Goal: Use online tool/utility: Utilize a website feature to perform a specific function

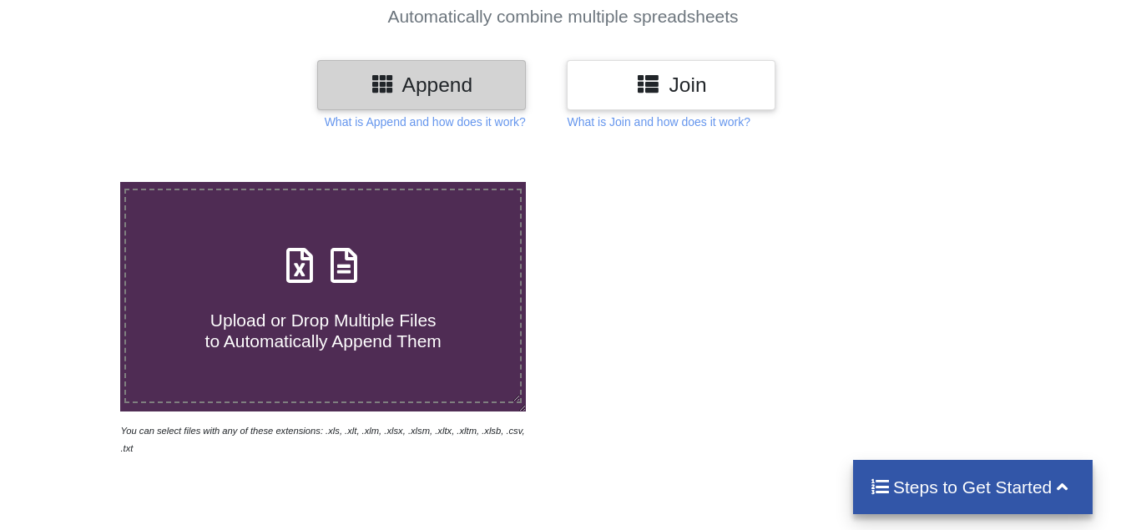
scroll to position [167, 0]
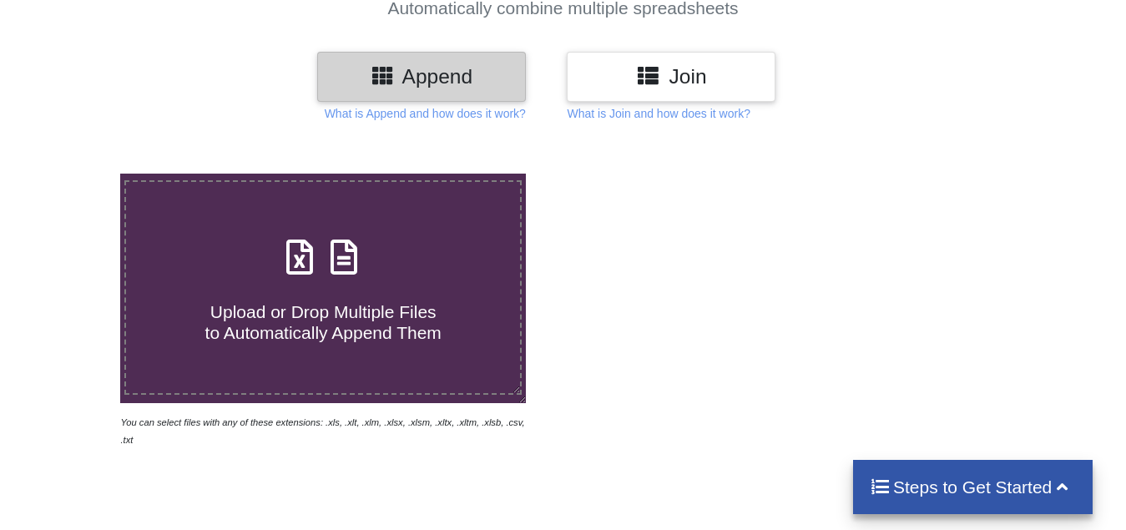
click at [309, 315] on span "Upload or Drop Multiple Files to Automatically Append Them" at bounding box center [323, 322] width 236 height 40
click at [75, 174] on input "Upload or Drop Multiple Files to Automatically Append Them" at bounding box center [75, 174] width 0 height 0
type input "C:\fakepath\3 days Ins break, Technical Analysis Scanner.xlsx"
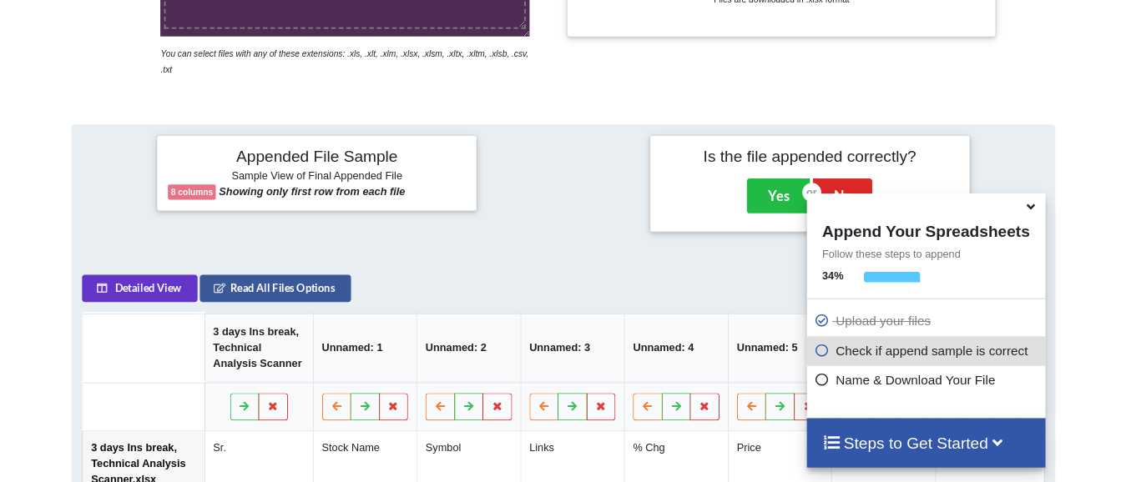
scroll to position [148, 0]
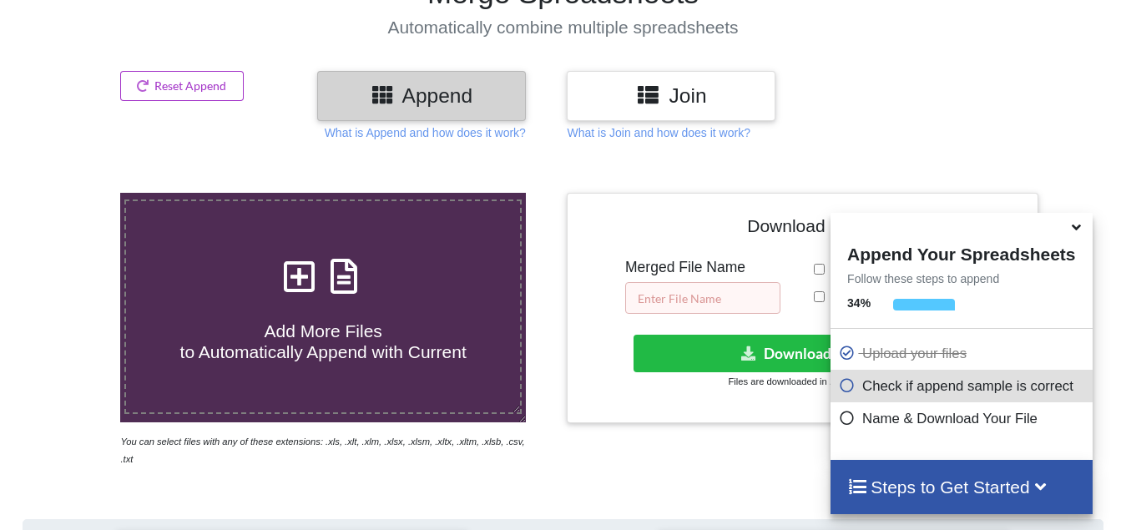
click at [653, 291] on input "text" at bounding box center [702, 298] width 155 height 32
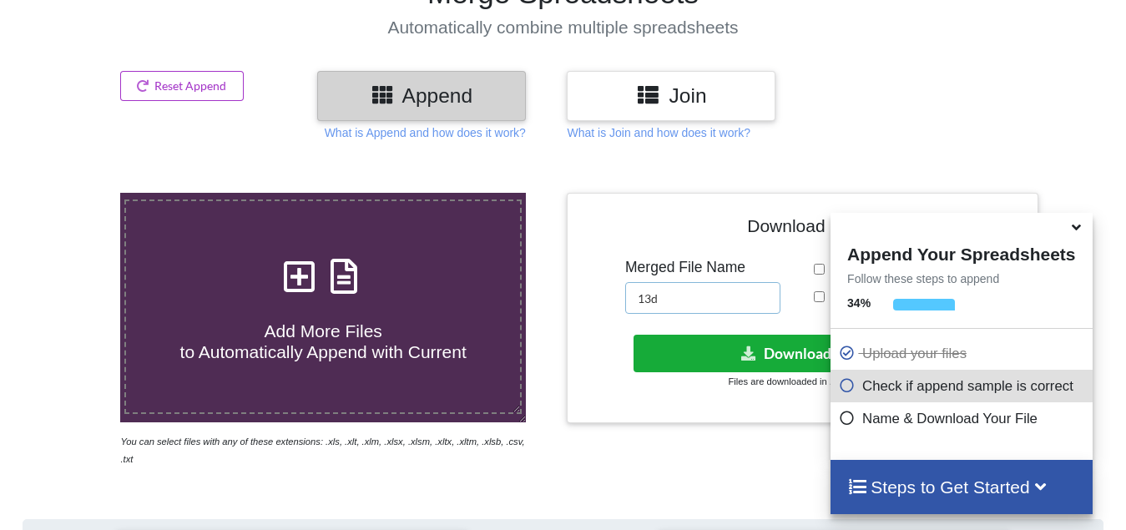
type input "13d"
click at [711, 351] on button "Download File" at bounding box center [800, 354] width 335 height 38
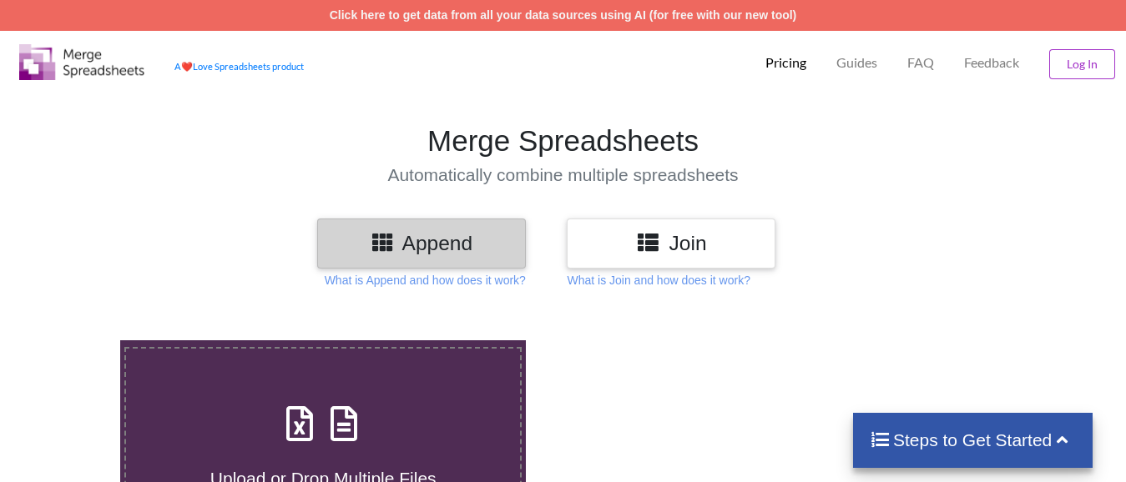
scroll to position [150, 0]
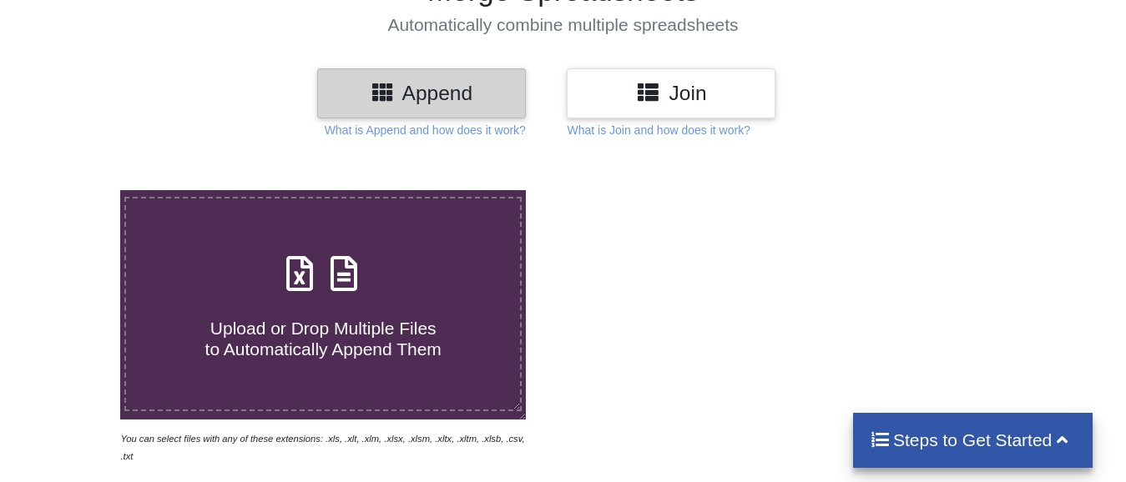
click at [330, 351] on span "Upload or Drop Multiple Files to Automatically Append Them" at bounding box center [323, 339] width 236 height 40
click at [75, 190] on input "Upload or Drop Multiple Files to Automatically Append Them" at bounding box center [75, 190] width 0 height 0
type input "C:\fakepath\10 low from high for 15 mins price action, Technical Analysis Scann…"
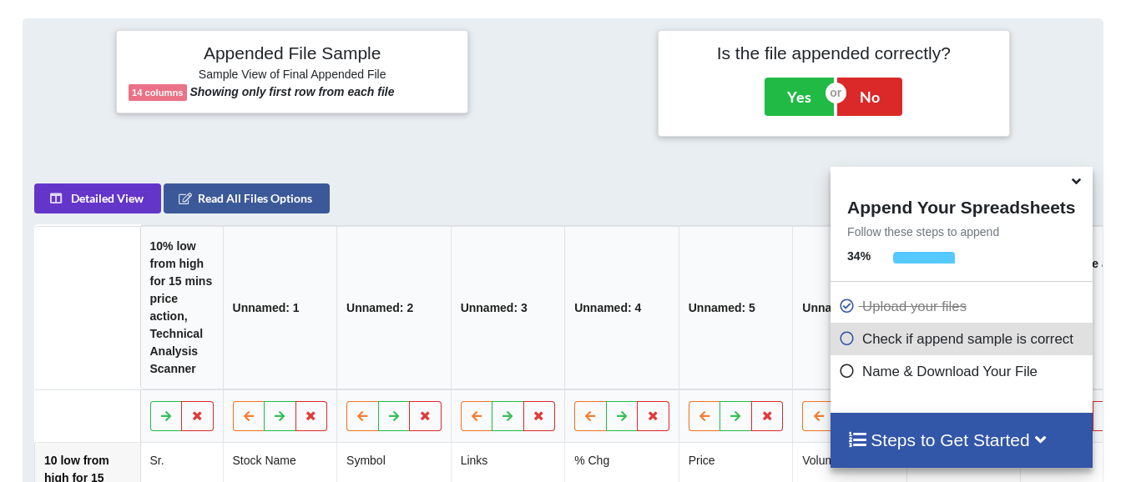
scroll to position [231, 0]
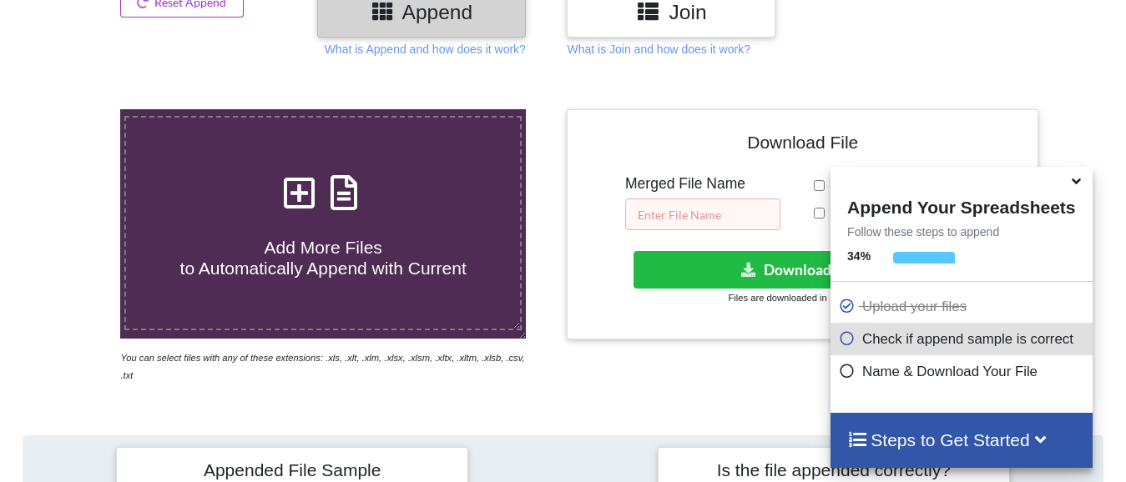
click at [760, 201] on input "text" at bounding box center [702, 215] width 155 height 32
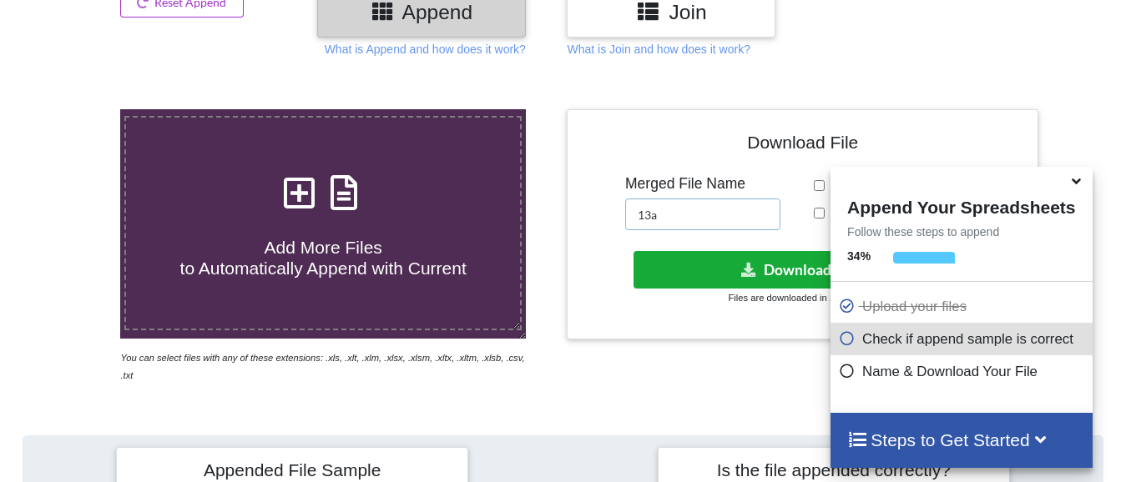
type input "13a"
click at [796, 268] on button "Download File" at bounding box center [800, 270] width 335 height 38
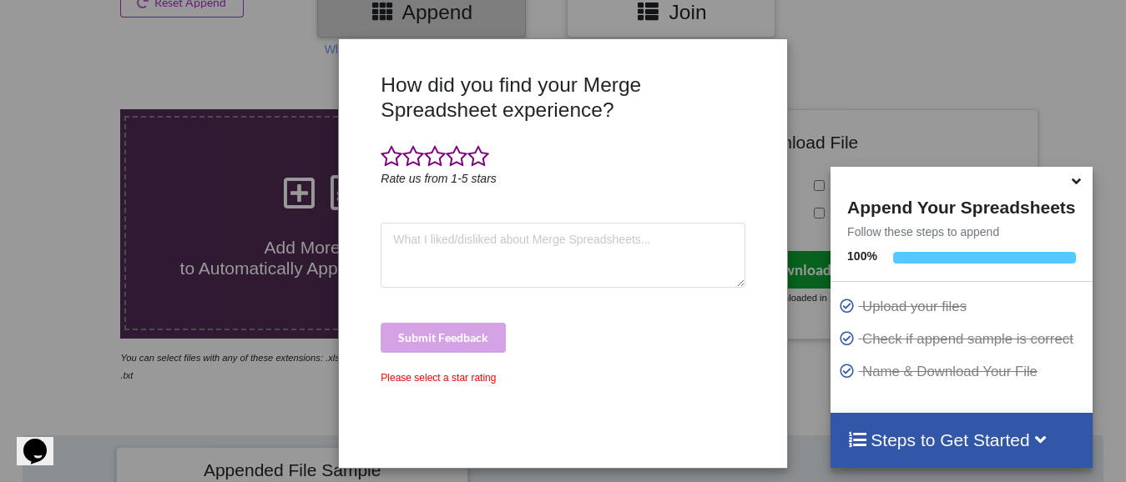
scroll to position [0, 0]
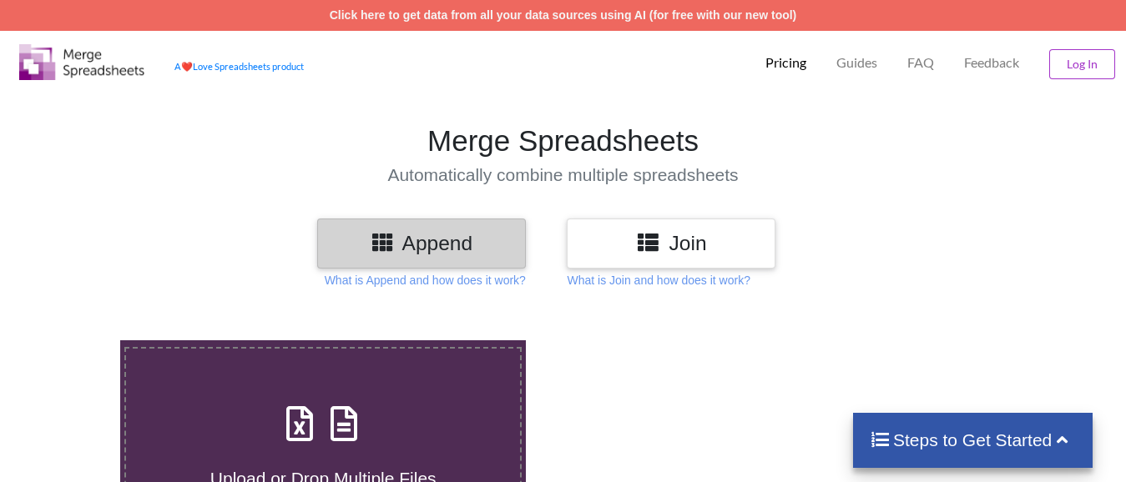
scroll to position [231, 0]
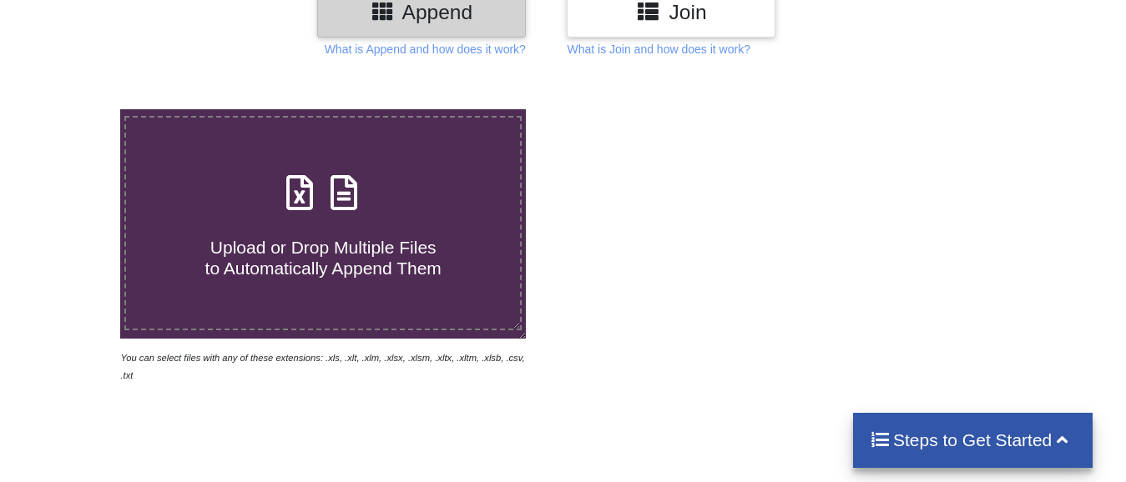
click at [315, 242] on span "Upload or Drop Multiple Files to Automatically Append Them" at bounding box center [323, 258] width 236 height 40
click at [75, 109] on input "Upload or Drop Multiple Files to Automatically Append Them" at bounding box center [75, 109] width 0 height 0
type input "C:\fakepath\5 hr ins break, Technical Analysis Scanner(1).xlsx"
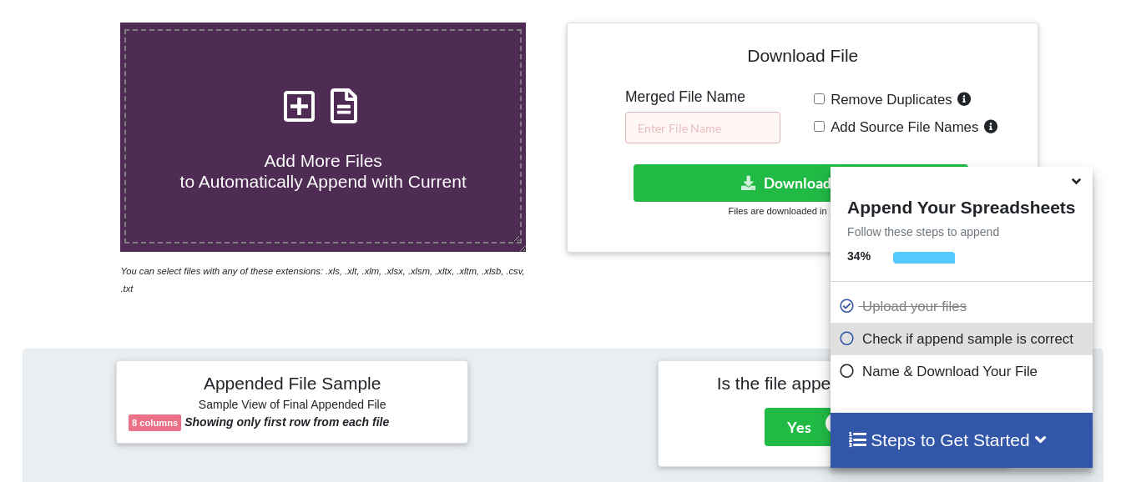
scroll to position [315, 0]
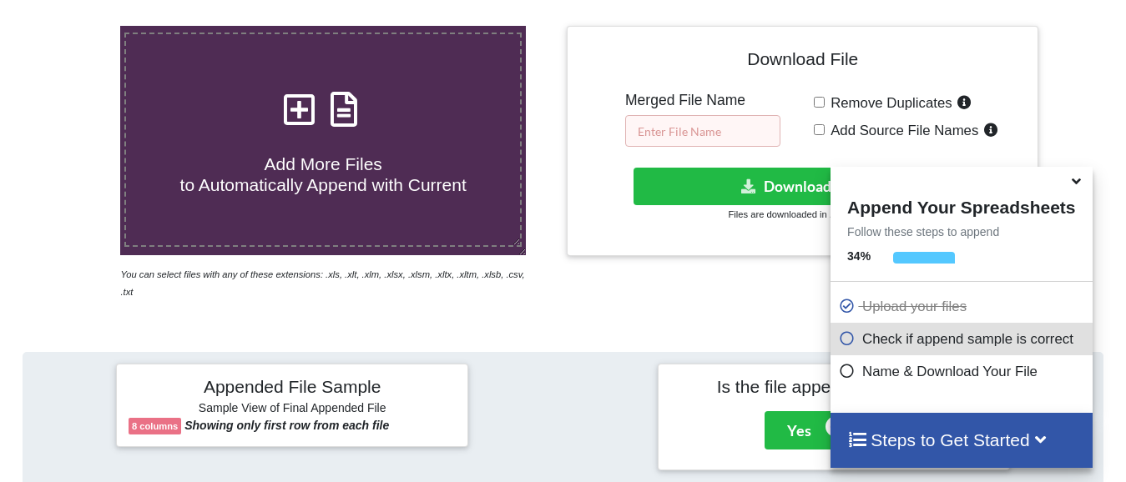
click at [708, 128] on input "text" at bounding box center [702, 131] width 155 height 32
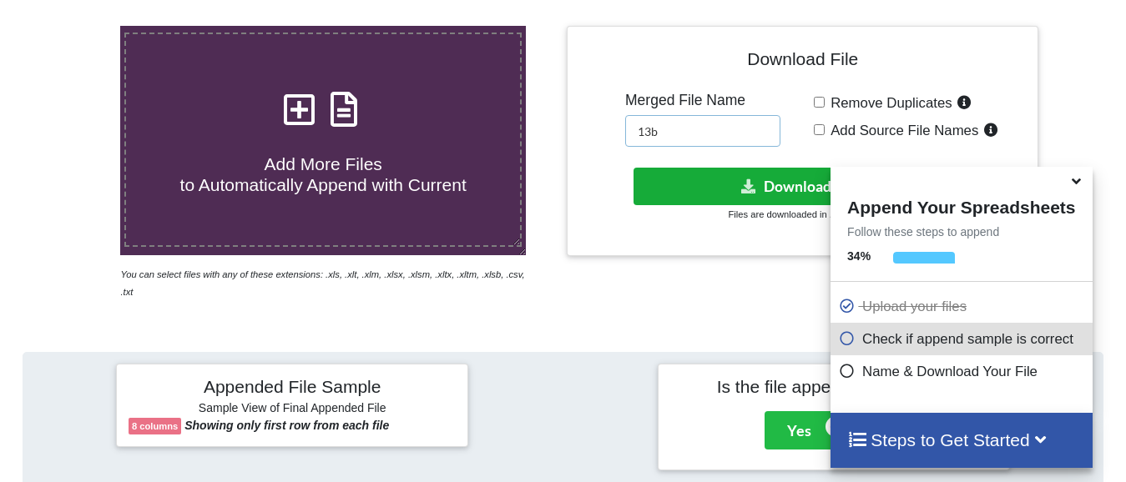
type input "13b"
click at [759, 176] on button "Download File" at bounding box center [800, 187] width 335 height 38
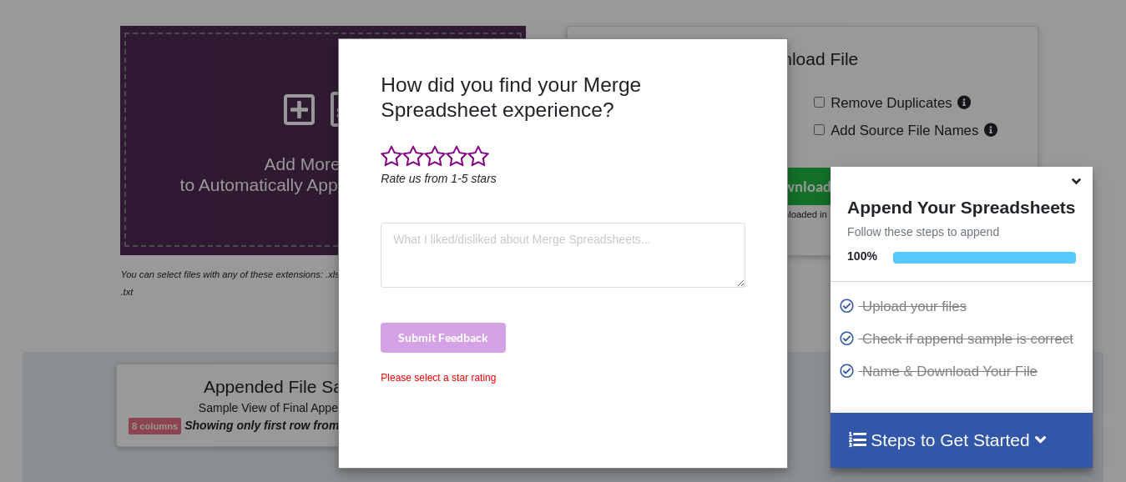
click at [69, 87] on div "How did you find your Merge Spreadsheet experience? Rate us from 1-5 stars Subm…" at bounding box center [563, 241] width 1126 height 482
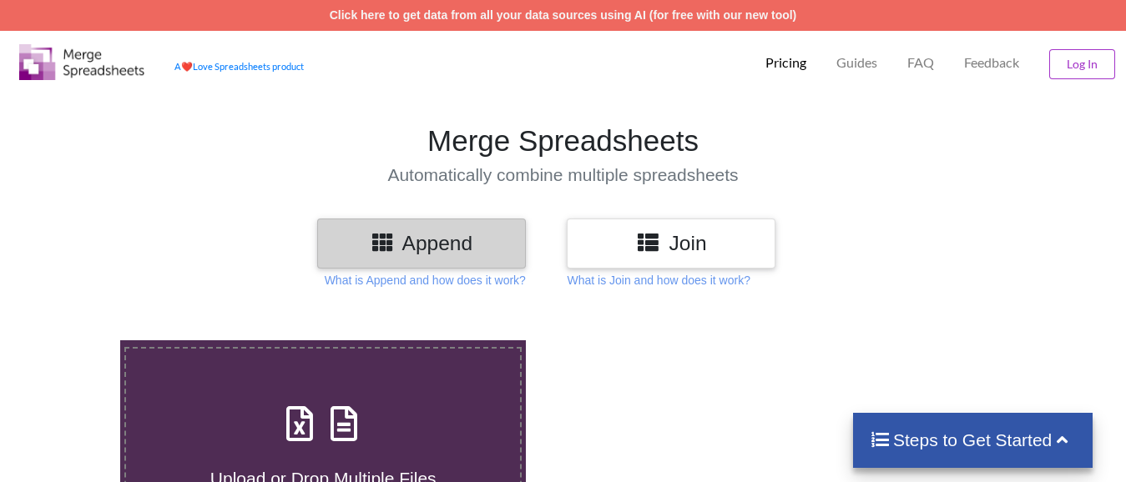
scroll to position [315, 0]
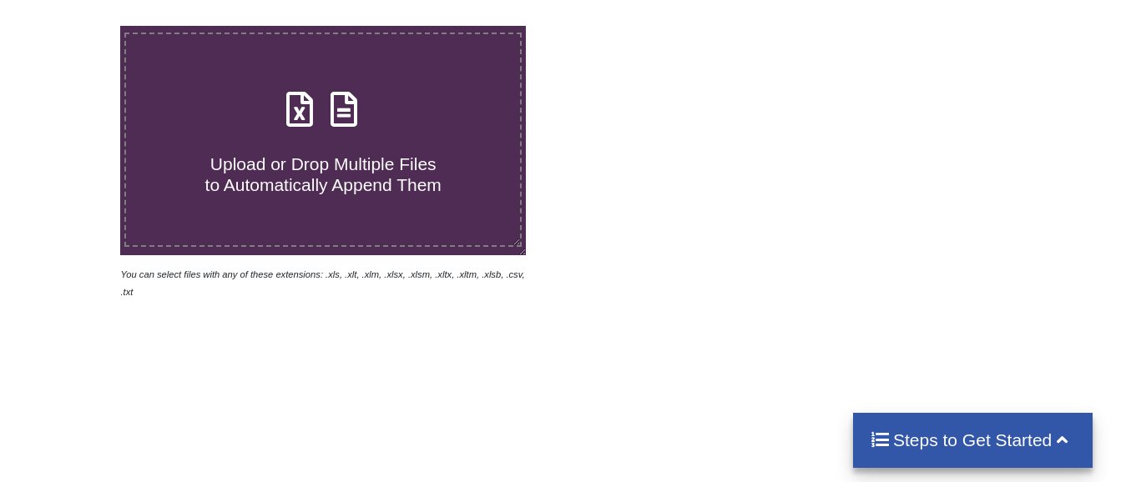
click at [394, 140] on h4 "Upload or Drop Multiple Files to Automatically Append Them" at bounding box center [323, 164] width 394 height 63
click at [75, 26] on input "Upload or Drop Multiple Files to Automatically Append Them" at bounding box center [75, 26] width 0 height 0
type input "C:\fakepath\3 days Ins break, Technical Analysis Scanner.xlsx"
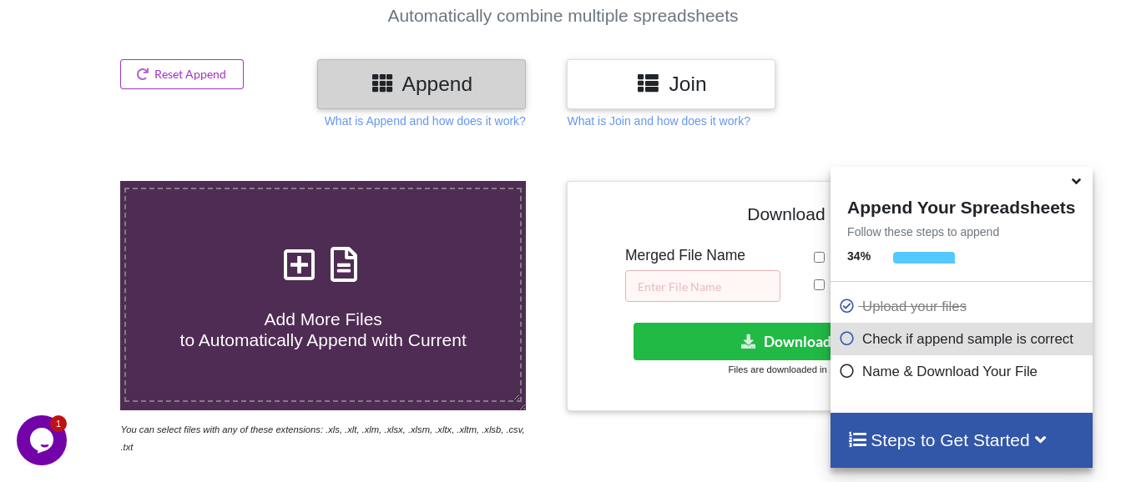
scroll to position [148, 0]
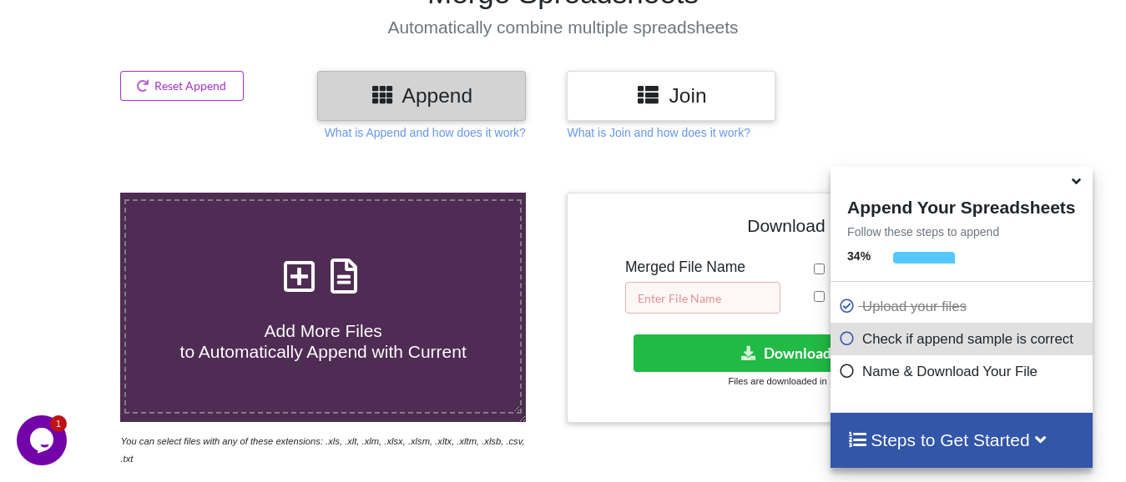
click at [719, 302] on input "text" at bounding box center [702, 298] width 155 height 32
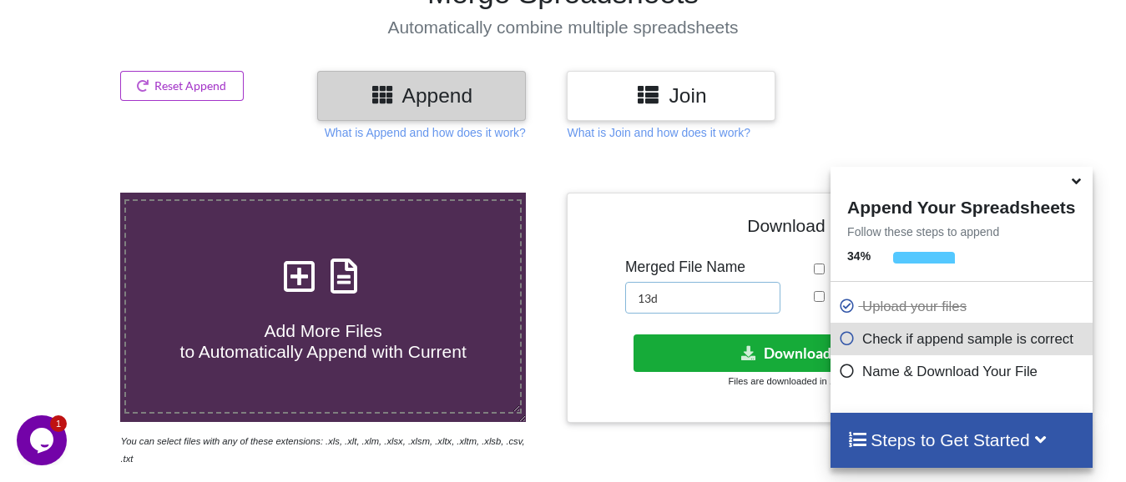
type input "13d"
click at [776, 348] on button "Download File" at bounding box center [800, 354] width 335 height 38
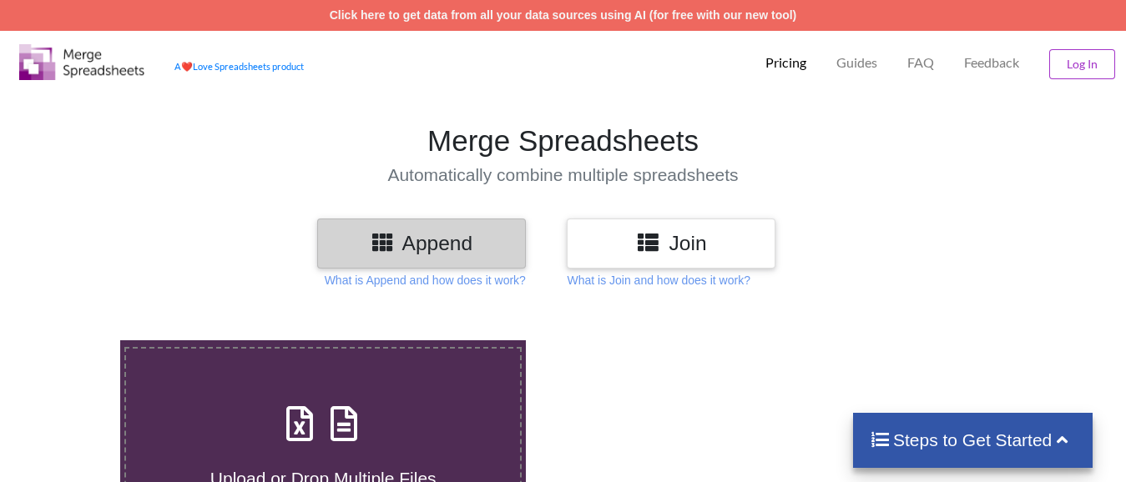
scroll to position [150, 0]
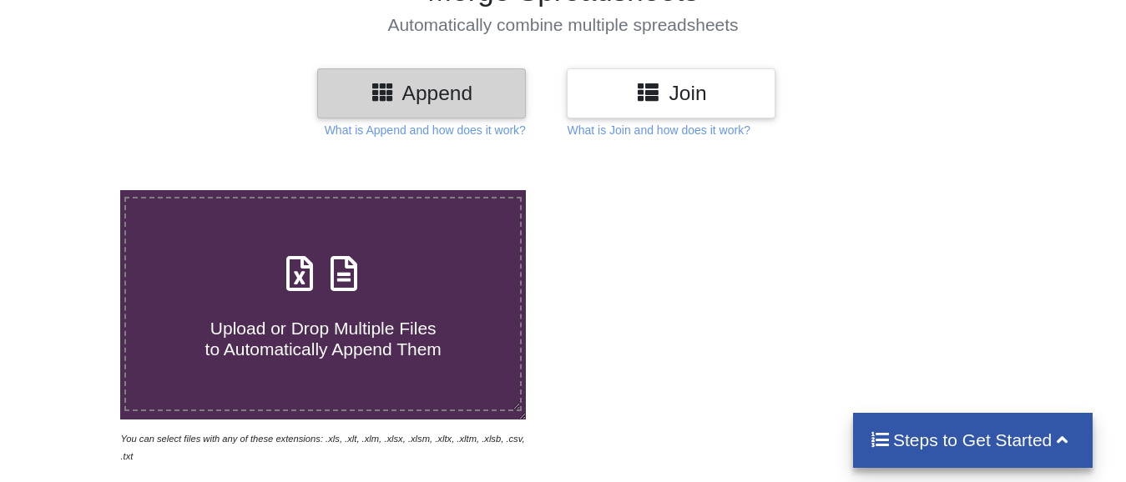
click at [263, 305] on h4 "Upload or Drop Multiple Files to Automatically Append Them" at bounding box center [323, 328] width 394 height 63
click at [75, 190] on input "Upload or Drop Multiple Files to Automatically Append Them" at bounding box center [75, 190] width 0 height 0
type input "C:\fakepath\10 low from high for 15 mins price action, Technical Analysis Scann…"
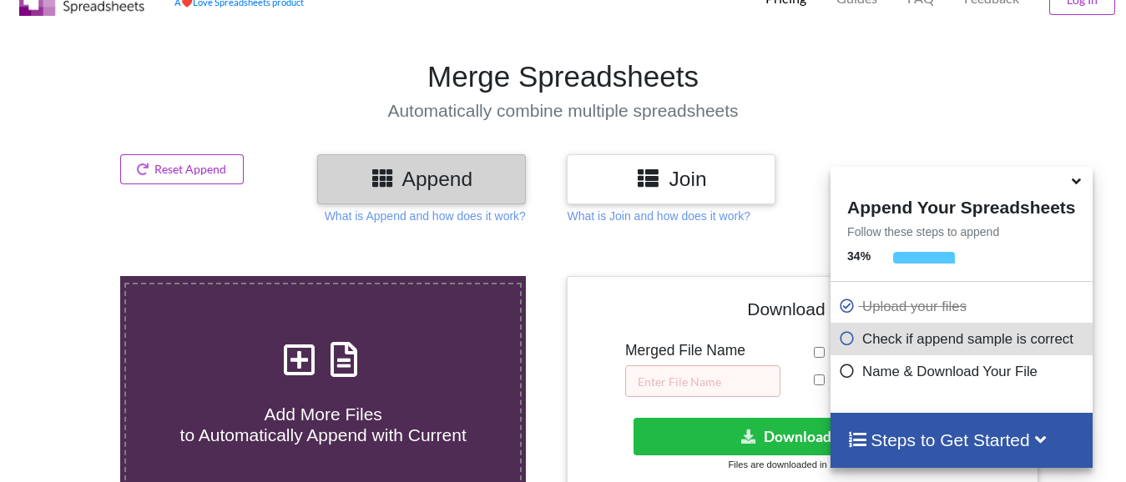
scroll to position [231, 0]
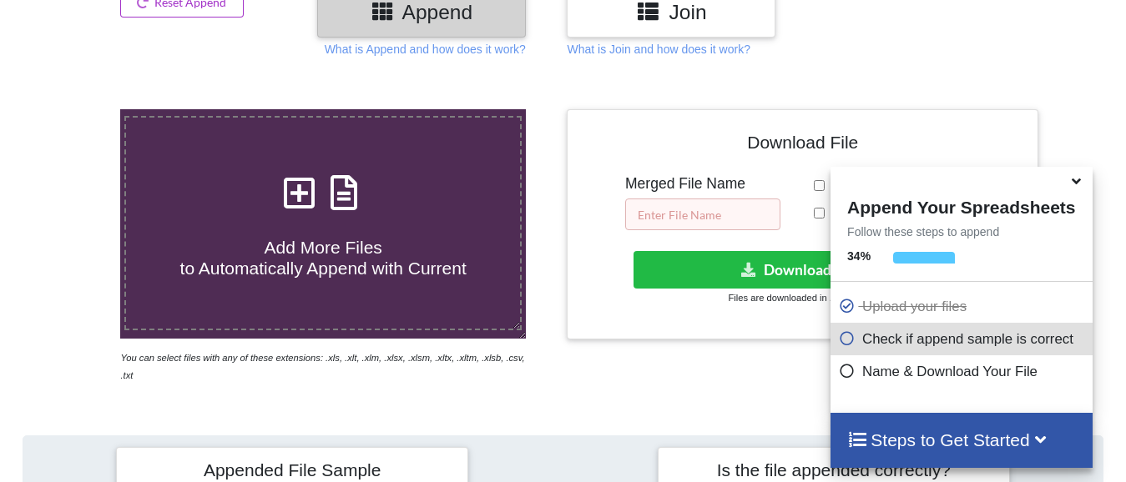
click at [693, 213] on input "text" at bounding box center [702, 215] width 155 height 32
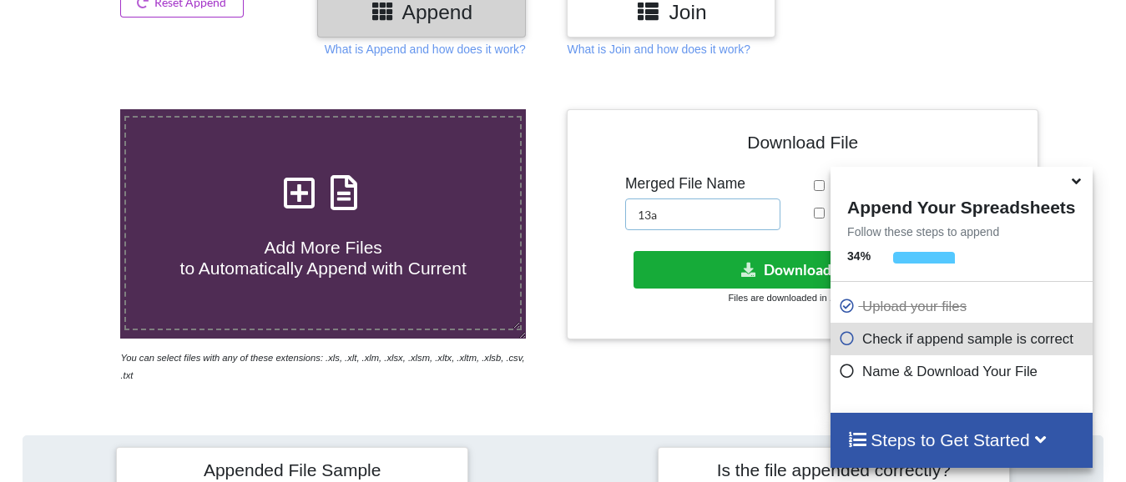
type input "13a"
click at [792, 274] on button "Download File" at bounding box center [800, 270] width 335 height 38
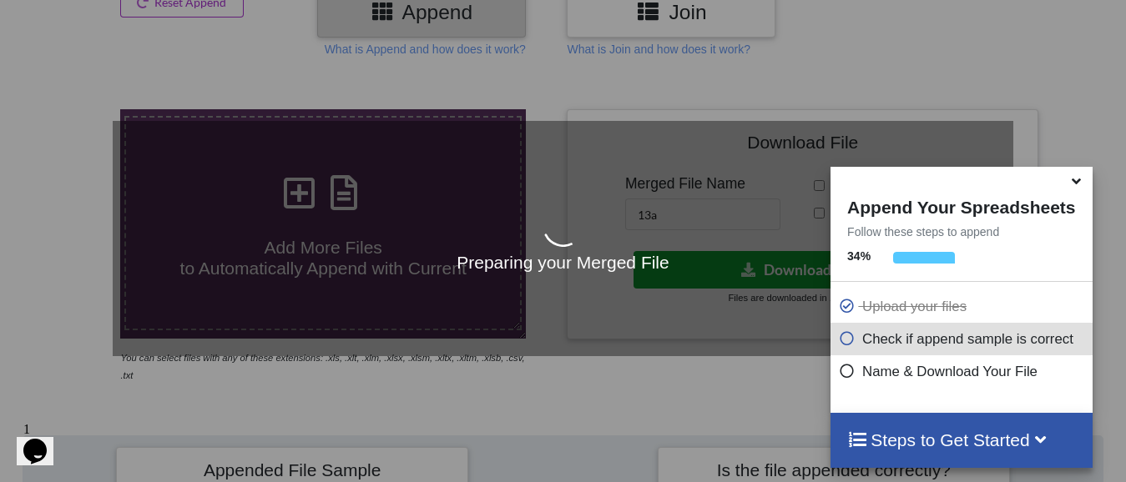
scroll to position [0, 0]
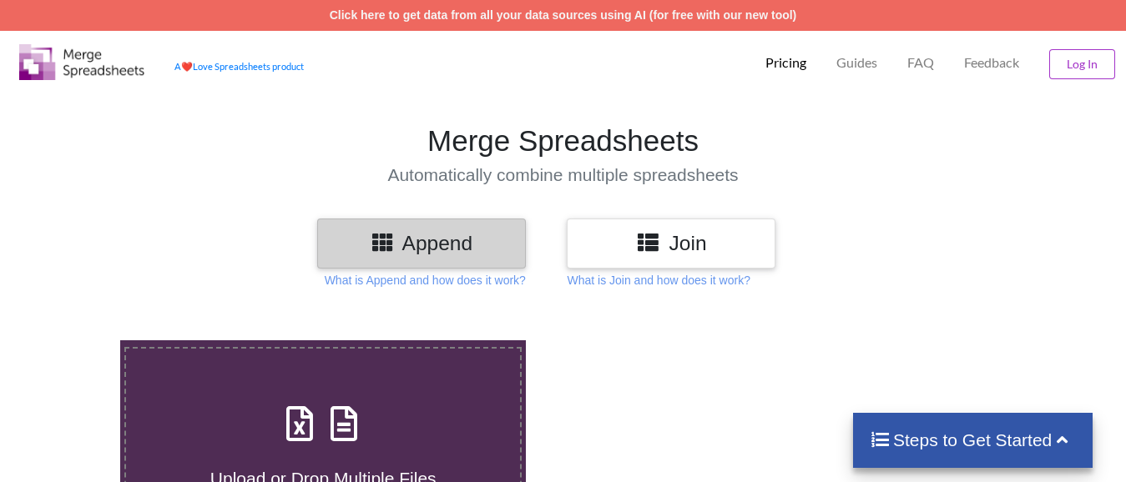
scroll to position [231, 0]
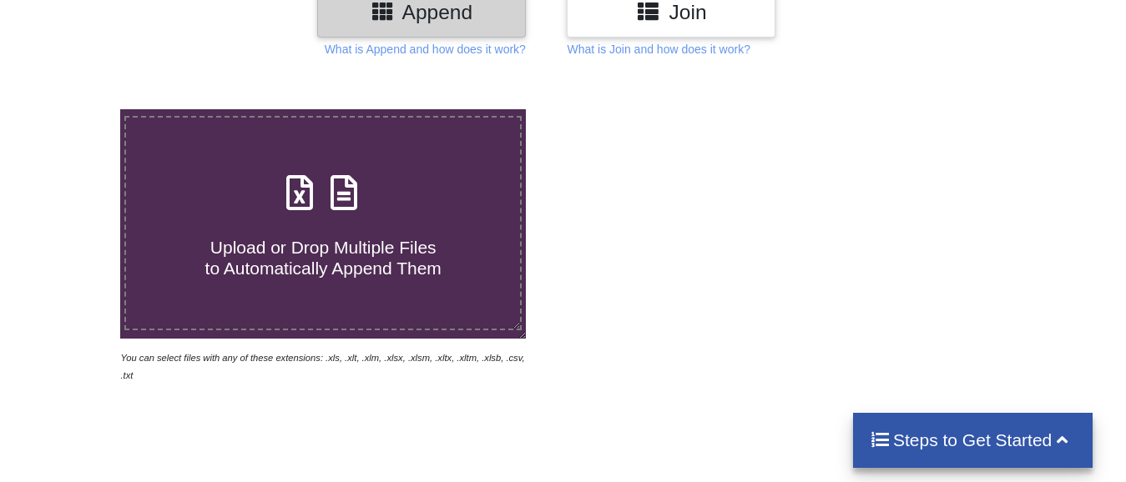
click at [320, 253] on span "Upload or Drop Multiple Files to Automatically Append Them" at bounding box center [323, 258] width 236 height 40
click at [75, 109] on input "Upload or Drop Multiple Files to Automatically Append Them" at bounding box center [75, 109] width 0 height 0
type input "C:\fakepath\5 hr ins break, Technical Analysis Scanner(1).xlsx"
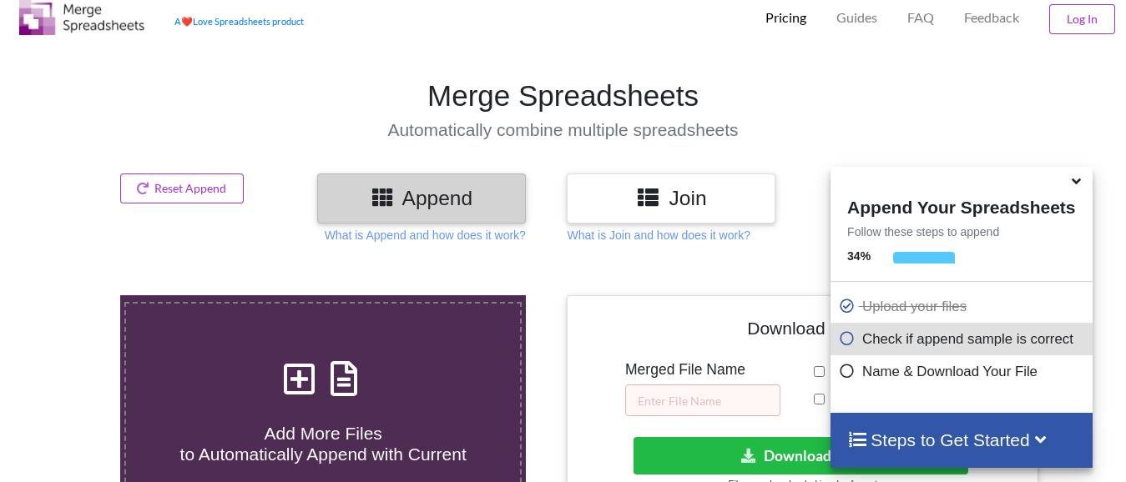
scroll to position [0, 0]
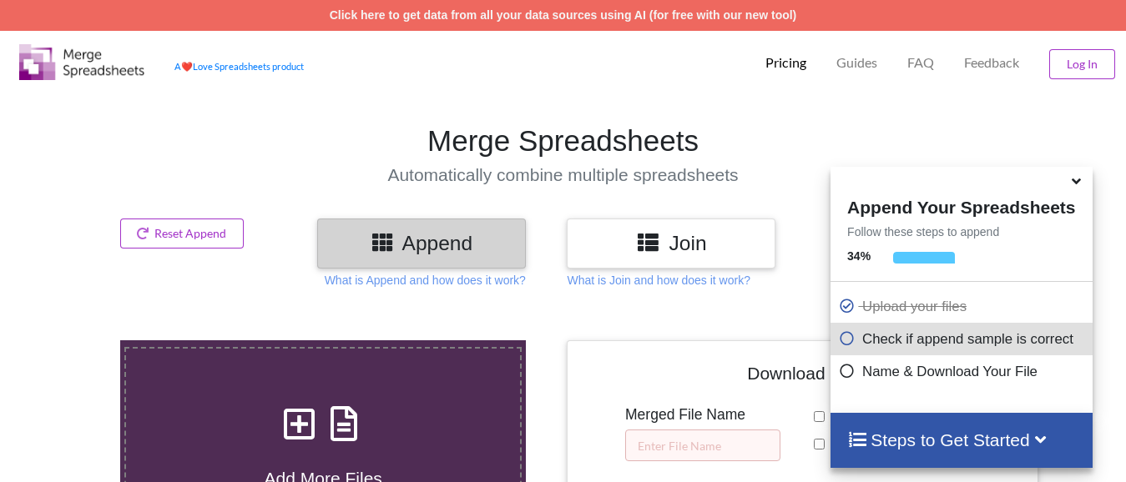
click at [390, 428] on div "Add More Files to Automatically Append with Current" at bounding box center [323, 454] width 394 height 113
click at [75, 340] on input "Add More Files to Automatically Append with Current" at bounding box center [75, 340] width 0 height 0
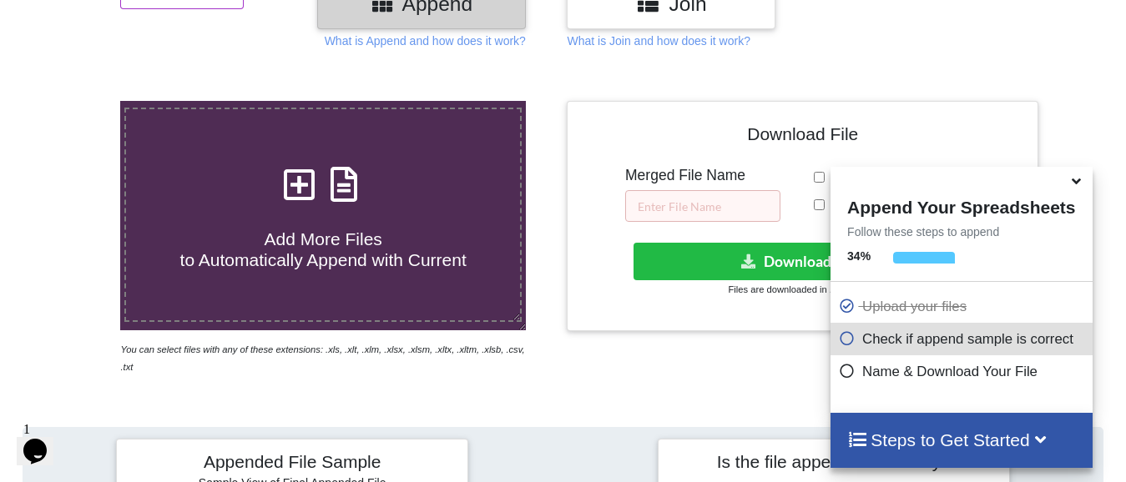
scroll to position [250, 0]
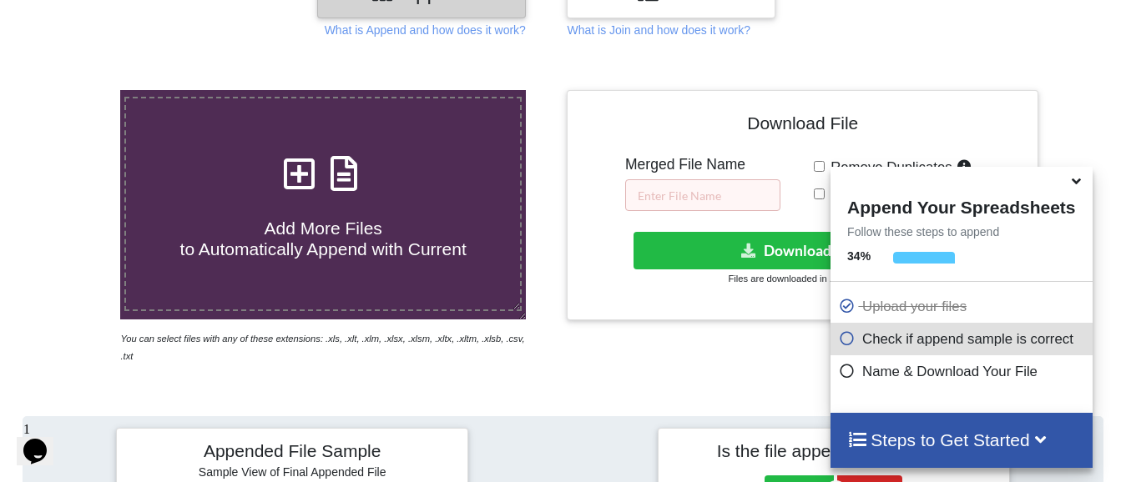
click at [402, 201] on h4 "Add More Files to Automatically Append with Current" at bounding box center [323, 228] width 394 height 63
click at [75, 90] on input "Add More Files to Automatically Append with Current" at bounding box center [75, 90] width 0 height 0
type input "C:\fakepath\5 hr ins break, Technical Analysis Scanner(1).xlsx"
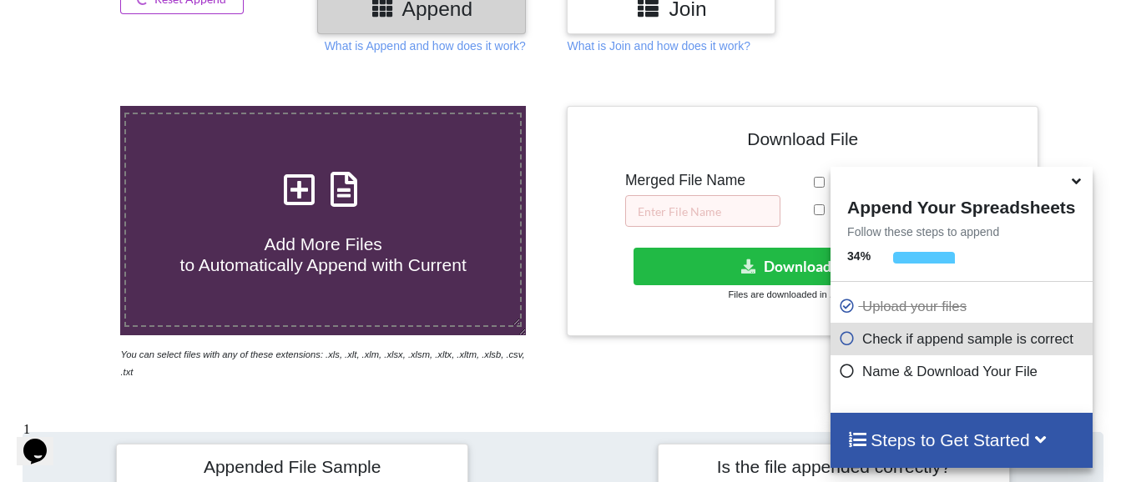
scroll to position [231, 0]
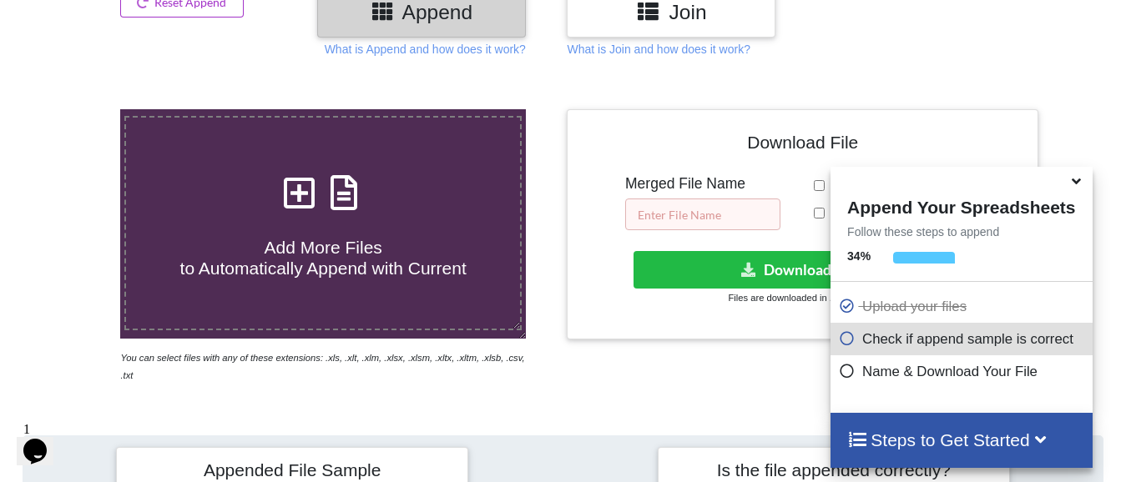
click at [707, 214] on input "text" at bounding box center [702, 215] width 155 height 32
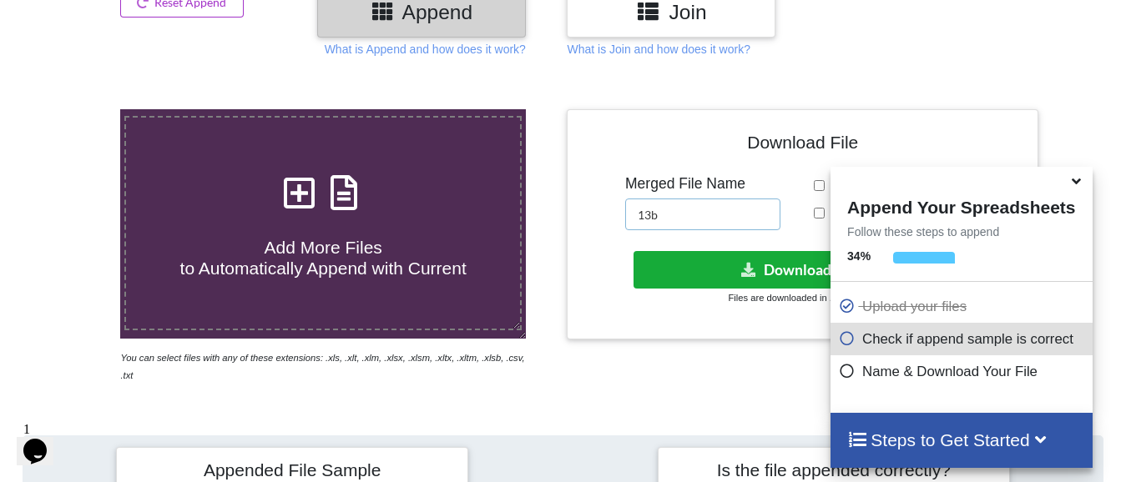
type input "13b"
click at [734, 264] on button "Download File" at bounding box center [800, 270] width 335 height 38
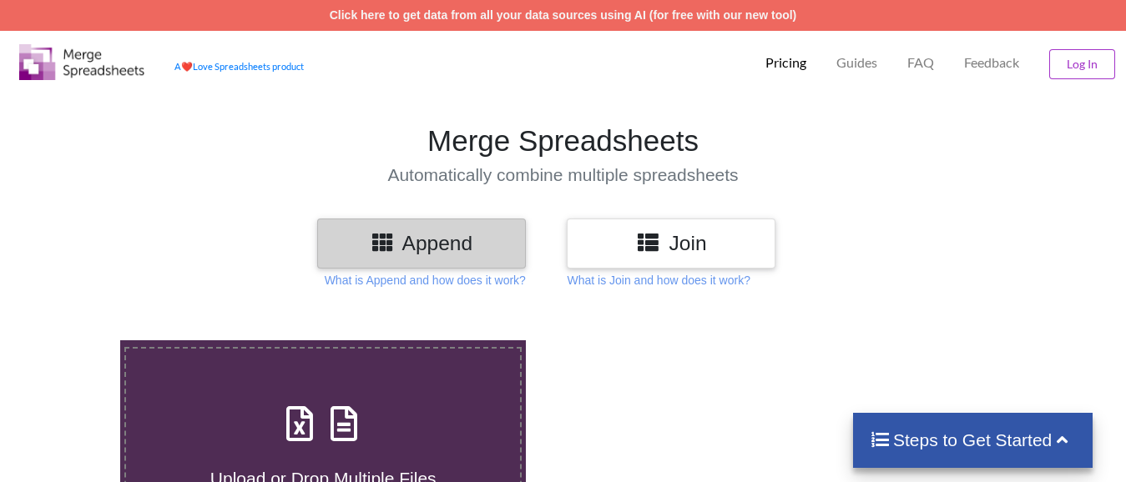
scroll to position [231, 0]
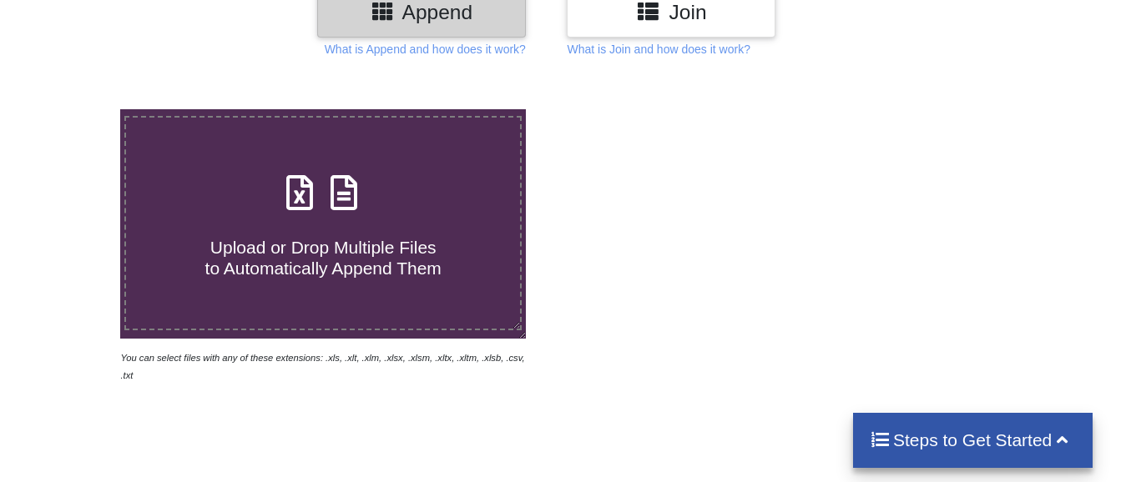
click at [320, 174] on span at bounding box center [323, 193] width 88 height 39
click at [75, 109] on input "Upload or Drop Multiple Files to Automatically Append Them" at bounding box center [75, 109] width 0 height 0
type input "C:\fakepath\entry 1 HR BRK, Technical Analysis Scanner-10 45.xlsx"
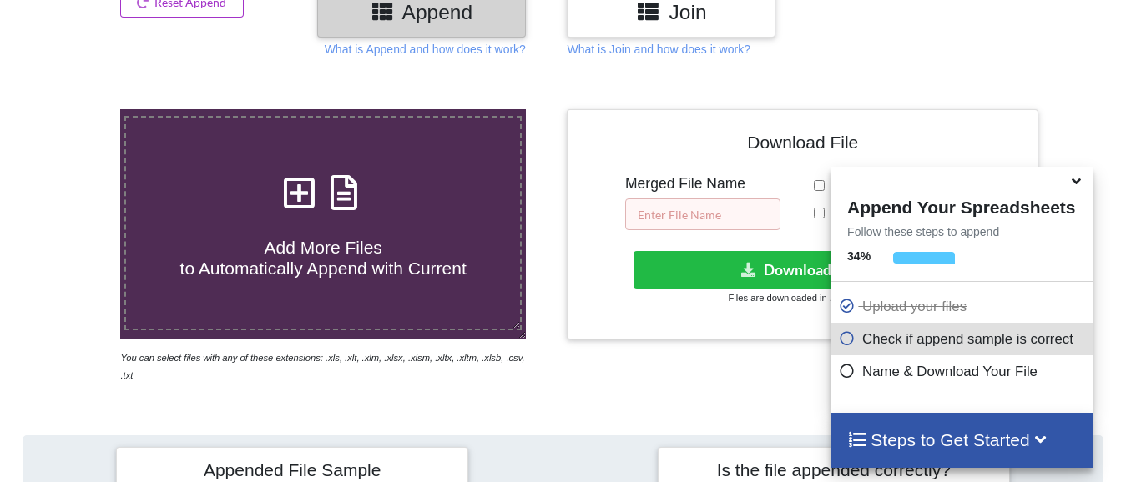
click at [682, 226] on input "text" at bounding box center [702, 215] width 155 height 32
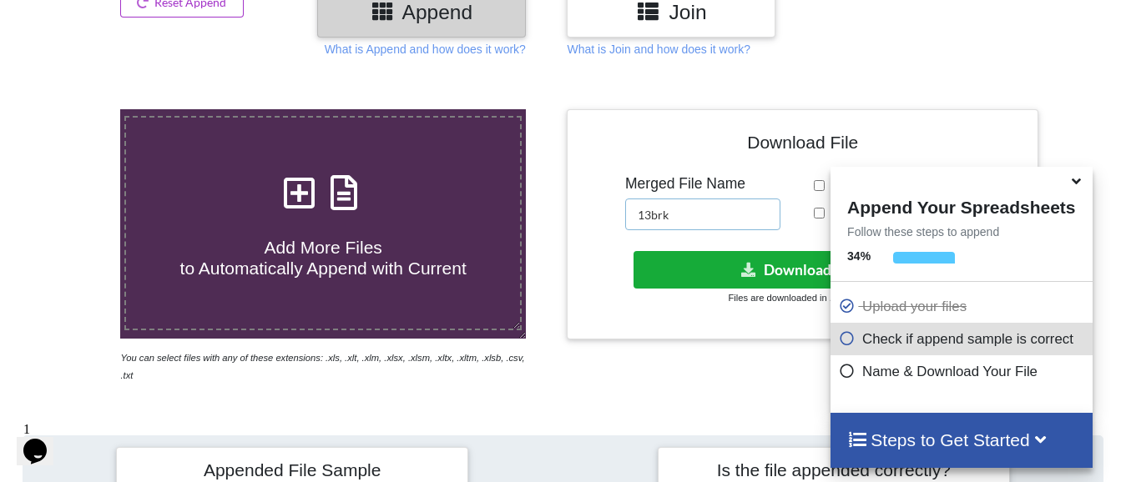
type input "13brk"
click at [729, 274] on button "Download File" at bounding box center [800, 270] width 335 height 38
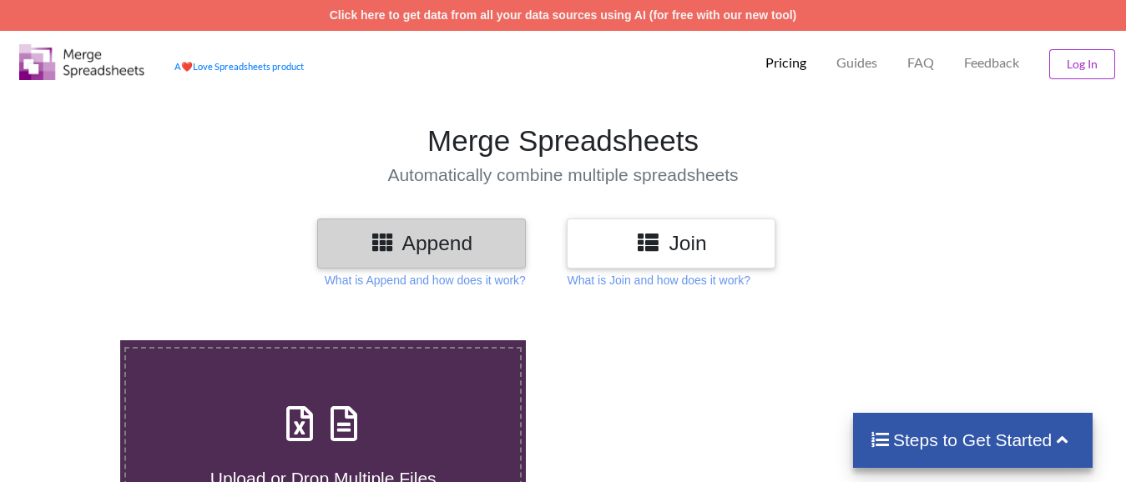
scroll to position [231, 0]
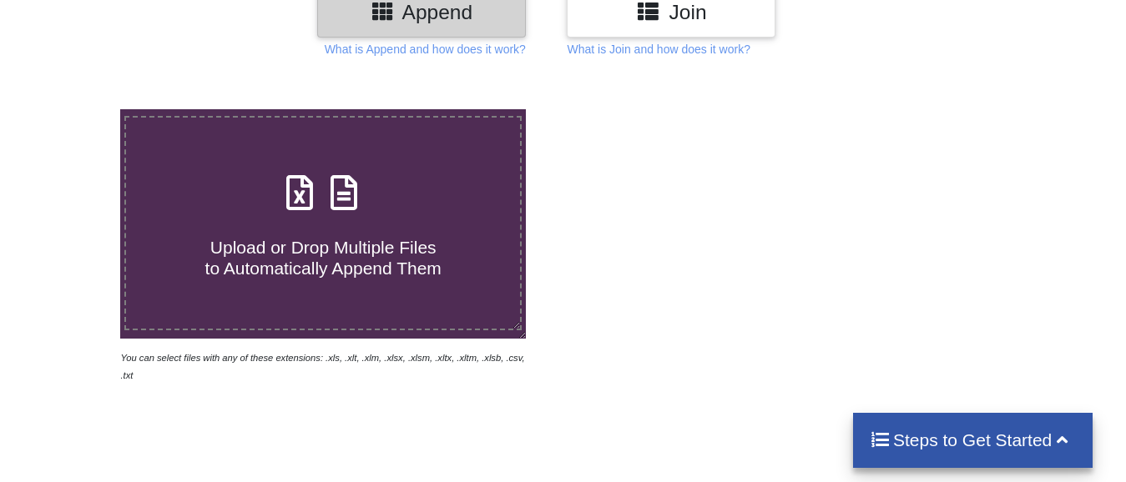
click at [217, 185] on div "Upload or Drop Multiple Files to Automatically Append Them" at bounding box center [323, 223] width 394 height 113
click at [75, 109] on input "Upload or Drop Multiple Files to Automatically Append Them" at bounding box center [75, 109] width 0 height 0
type input "C:\fakepath\3 days Ins break, Technical Analysis Scanner.xlsx"
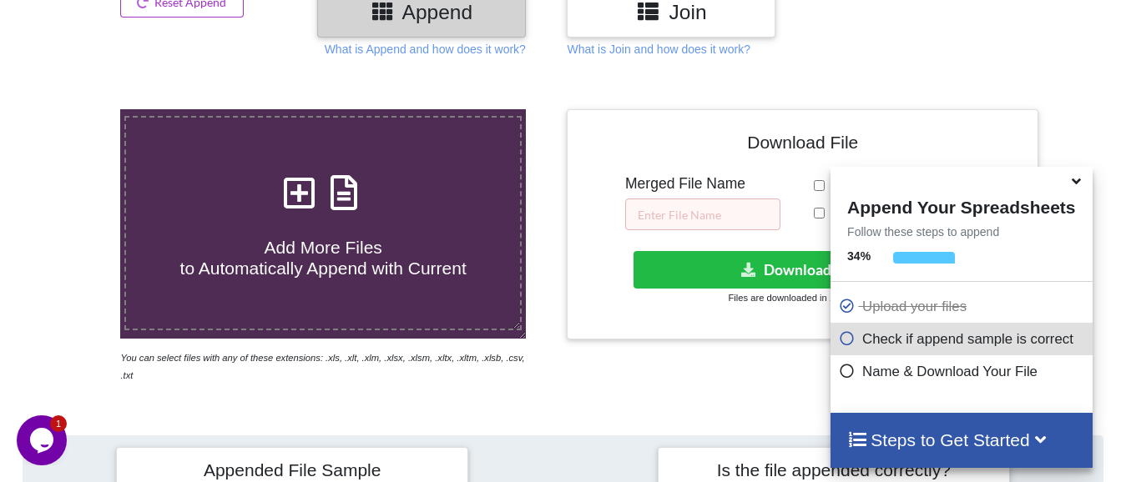
scroll to position [0, 0]
click at [300, 227] on h4 "Add More Files to Automatically Append with Current" at bounding box center [323, 247] width 394 height 63
click at [75, 109] on input "Add More Files to Automatically Append with Current" at bounding box center [75, 109] width 0 height 0
click at [709, 206] on input "text" at bounding box center [702, 215] width 155 height 32
click at [250, 267] on span "Add More Files to Automatically Append with Current" at bounding box center [323, 258] width 286 height 40
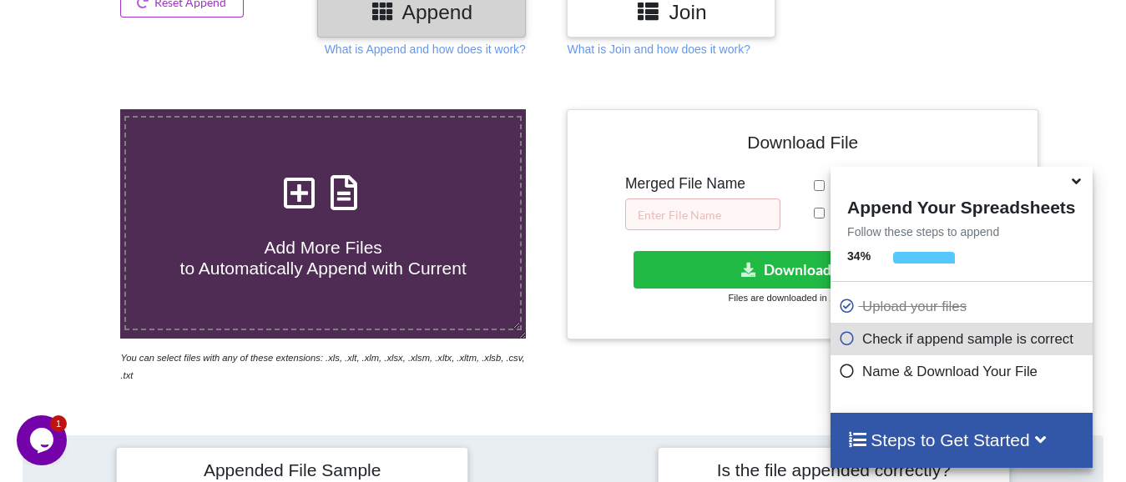
click at [75, 109] on input "Add More Files to Automatically Append with Current" at bounding box center [75, 109] width 0 height 0
click at [668, 208] on input "text" at bounding box center [702, 215] width 155 height 32
type input "12d"
click at [730, 288] on div "Download hidden Download File Files are downloaded in .xlsx format" at bounding box center [802, 278] width 446 height 55
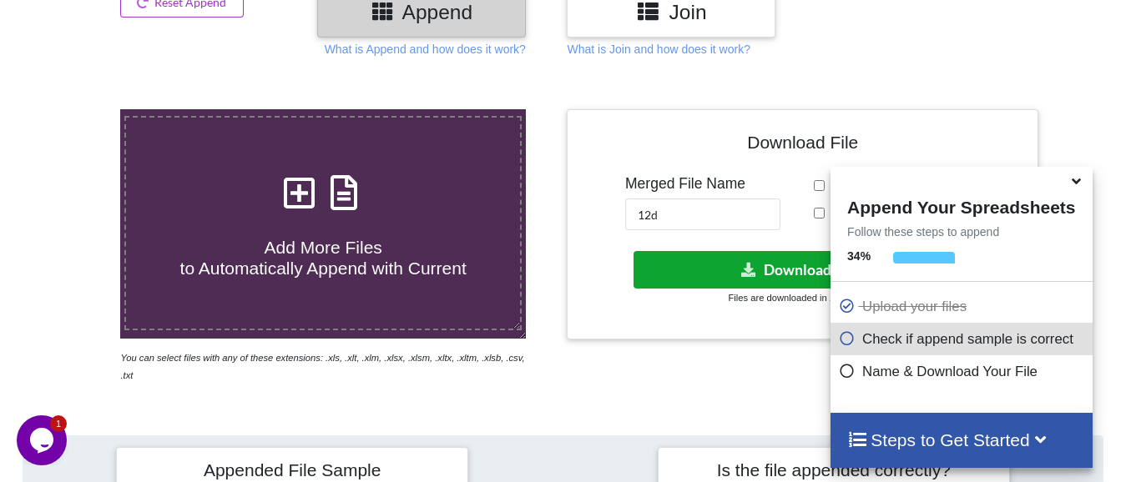
click at [717, 265] on button "Download File" at bounding box center [800, 270] width 335 height 38
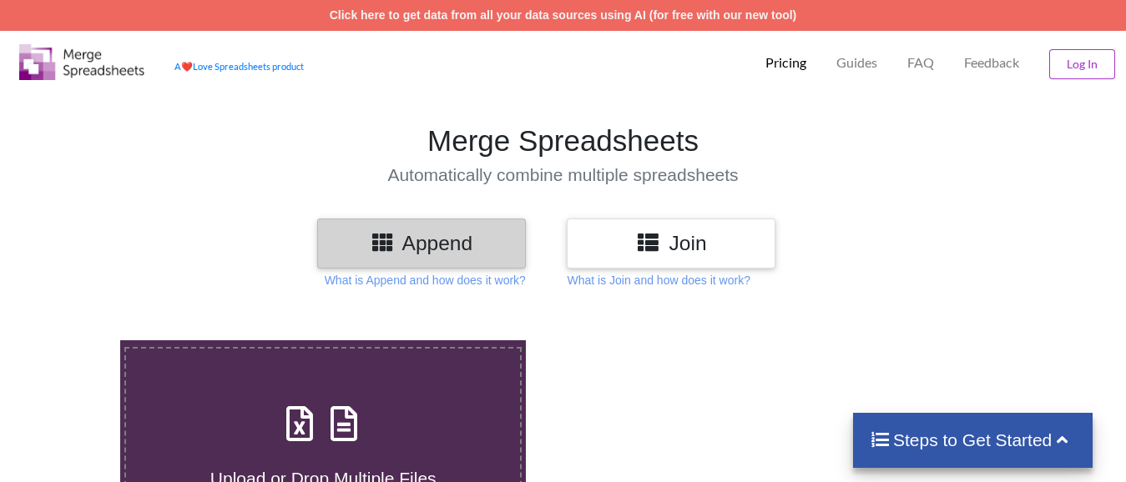
scroll to position [231, 0]
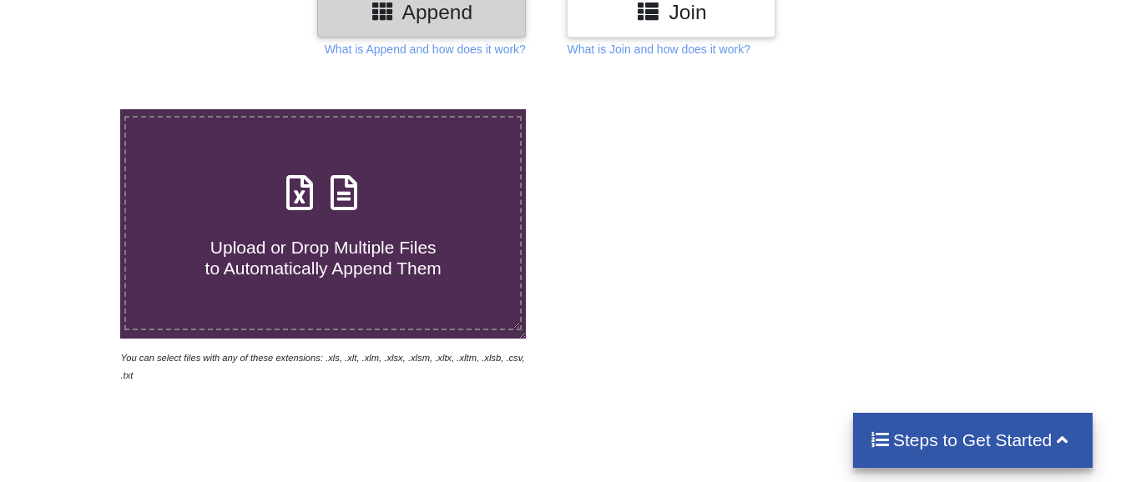
click at [271, 260] on span "Upload or Drop Multiple Files to Automatically Append Them" at bounding box center [323, 258] width 236 height 40
click at [75, 109] on input "Upload or Drop Multiple Files to Automatically Append Them" at bounding box center [75, 109] width 0 height 0
type input "C:\fakepath\10 low from high for 15 mins price action, Technical Analysis Scann…"
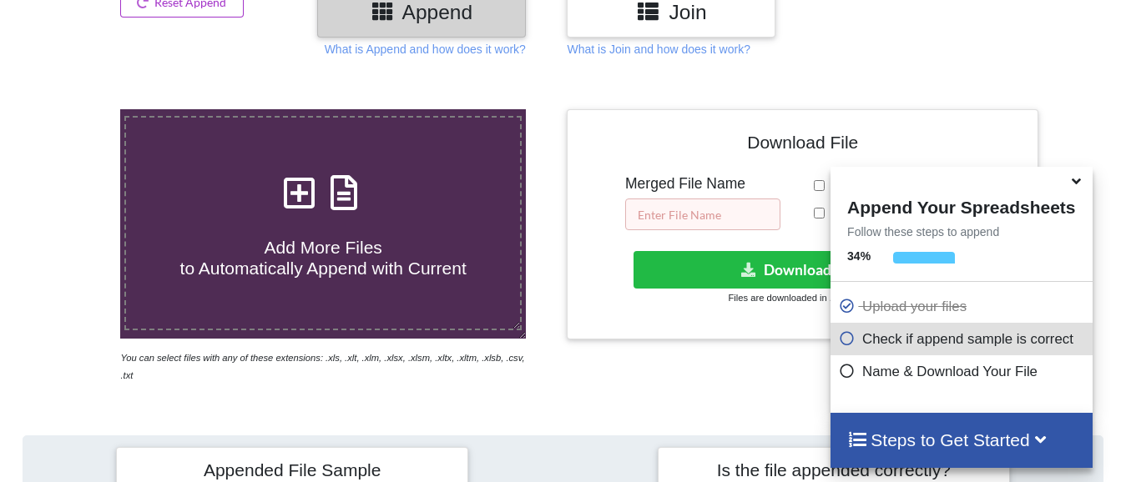
click at [689, 211] on input "text" at bounding box center [702, 215] width 155 height 32
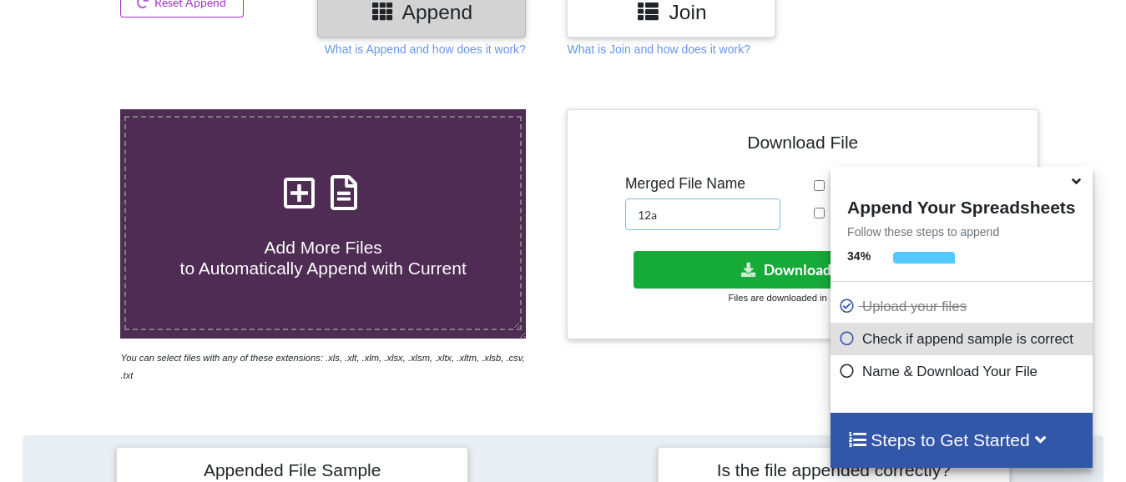
type input "12a"
click at [719, 264] on button "Download File" at bounding box center [800, 270] width 335 height 38
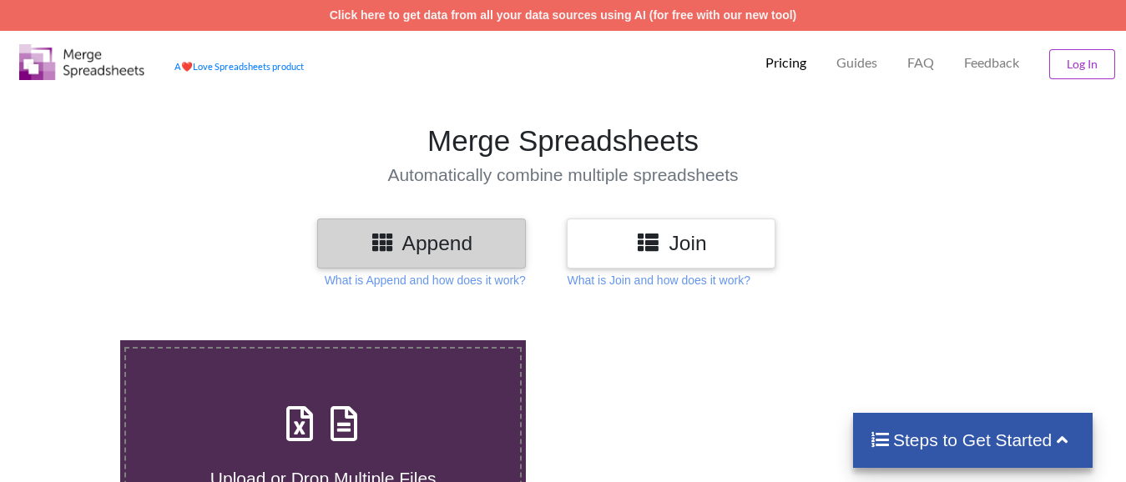
scroll to position [231, 0]
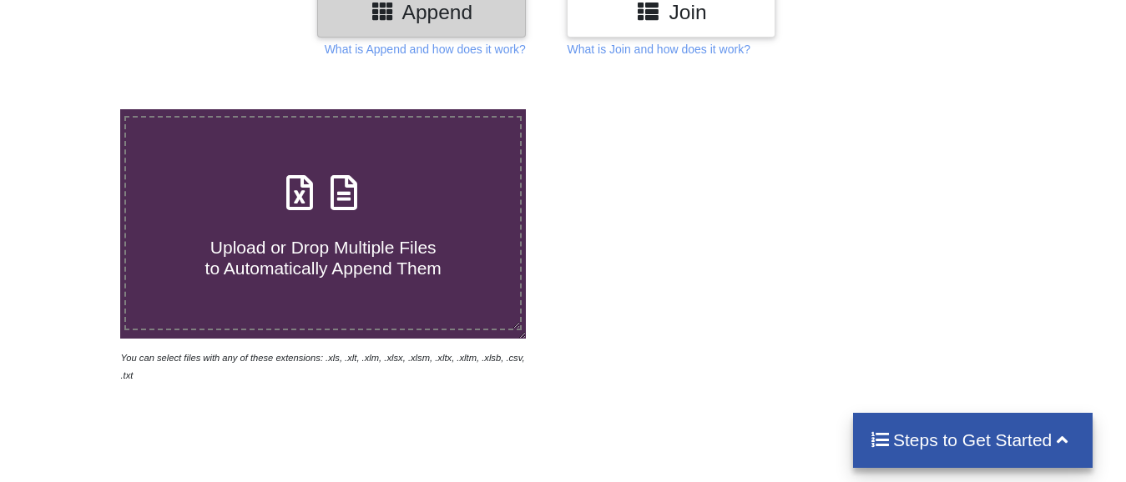
click at [191, 199] on div "Upload or Drop Multiple Files to Automatically Append Them" at bounding box center [323, 223] width 394 height 113
click at [75, 109] on input "Upload or Drop Multiple Files to Automatically Append Them" at bounding box center [75, 109] width 0 height 0
type input "C:\fakepath\5 hr ins break, Technical Analysis Scanner(1).xlsx"
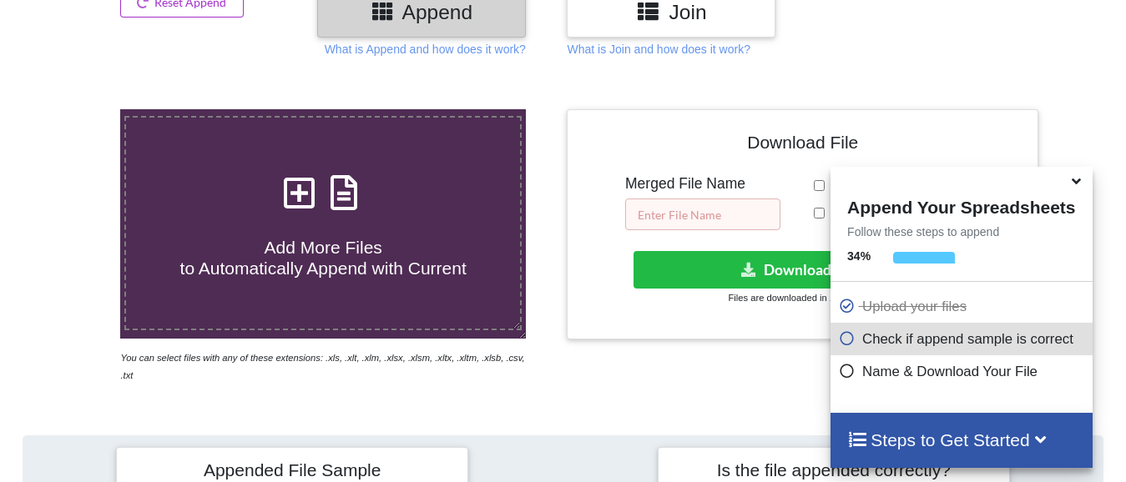
click at [742, 216] on input "text" at bounding box center [702, 215] width 155 height 32
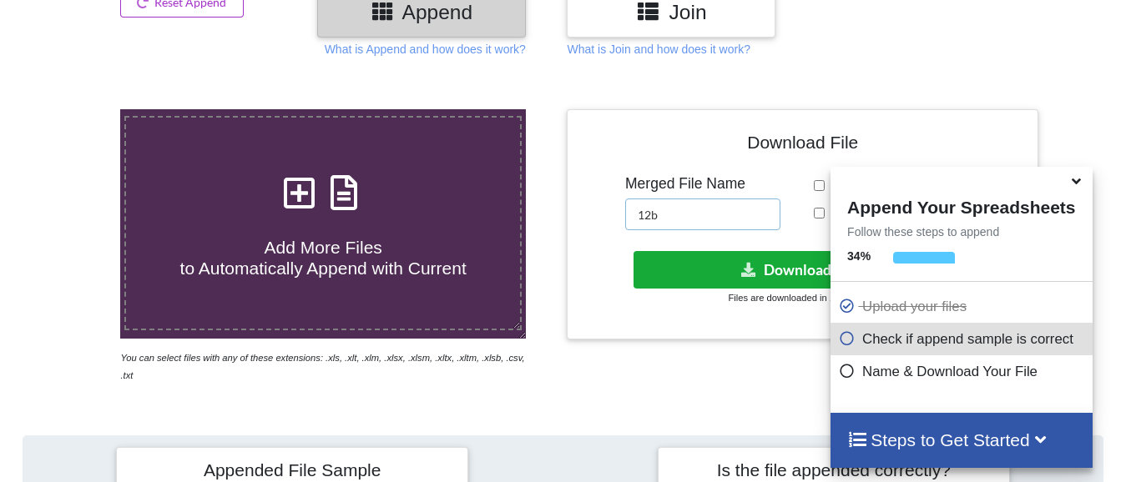
type input "12b"
click at [749, 278] on button "Download File" at bounding box center [800, 270] width 335 height 38
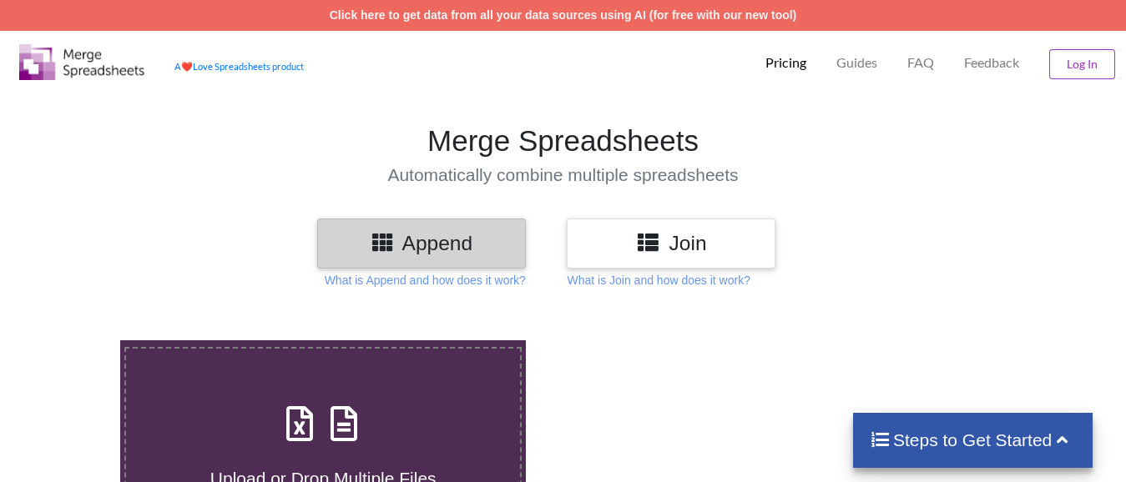
scroll to position [231, 0]
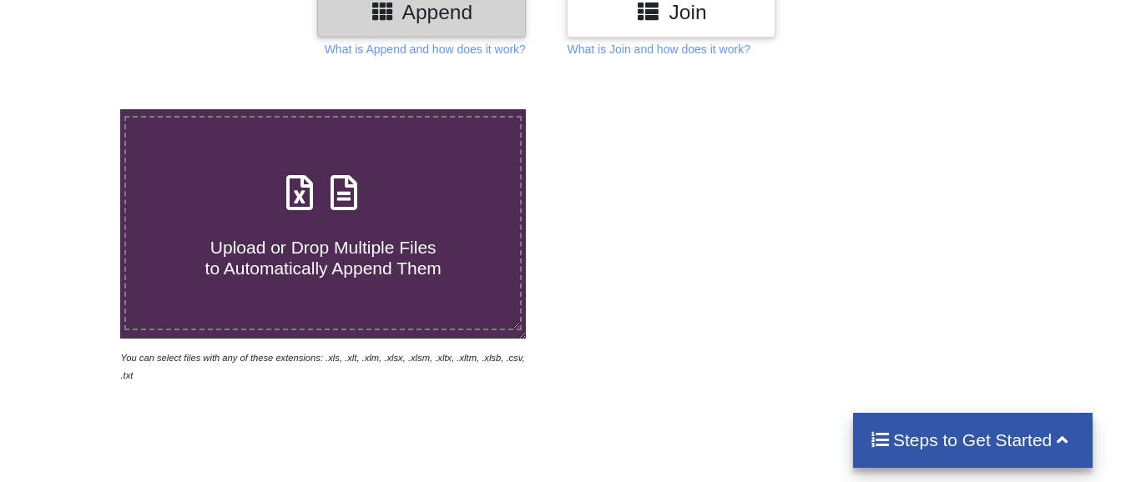
click at [309, 241] on span "Upload or Drop Multiple Files to Automatically Append Them" at bounding box center [323, 258] width 236 height 40
click at [75, 109] on input "Upload or Drop Multiple Files to Automatically Append Them" at bounding box center [75, 109] width 0 height 0
type input "C:\fakepath\entry 1 HR BRK, Technical Analysis Scanner-10 33.xlsx"
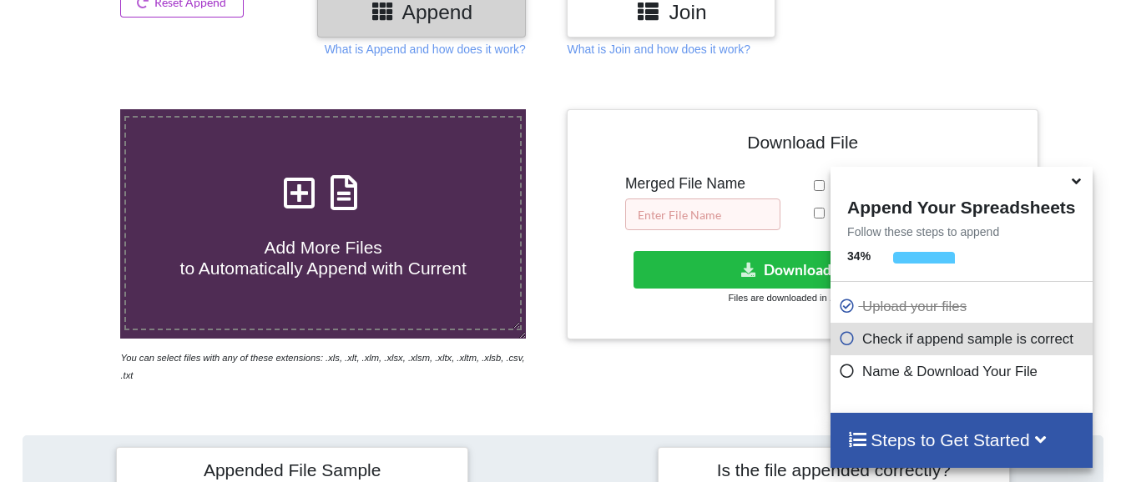
click at [679, 213] on input "text" at bounding box center [702, 215] width 155 height 32
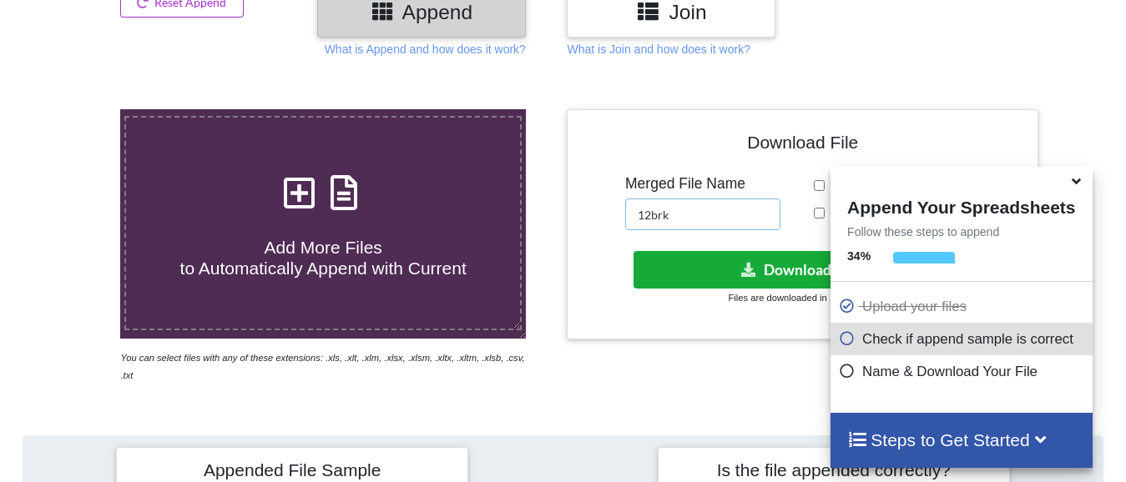
type input "12brk"
click at [722, 272] on button "Download File" at bounding box center [800, 270] width 335 height 38
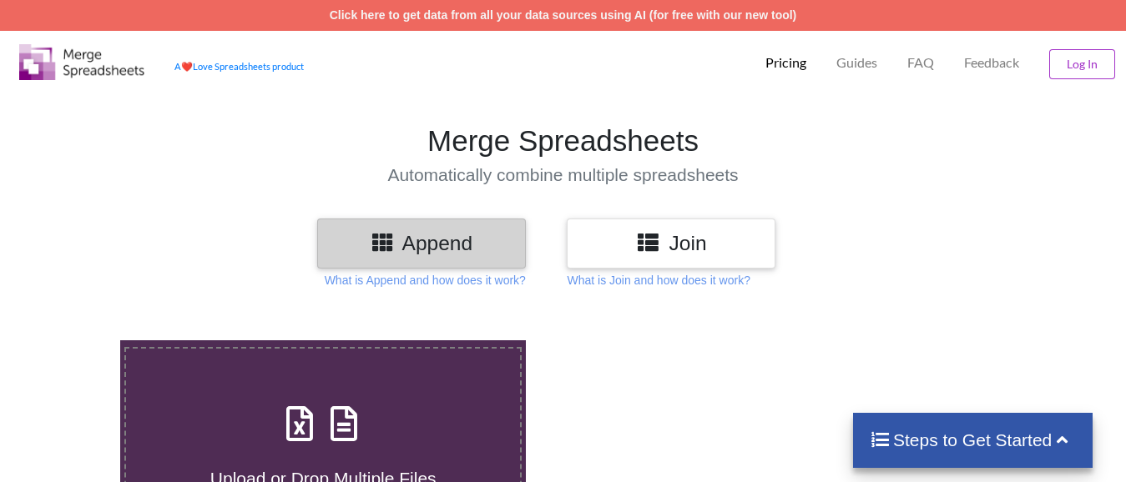
scroll to position [231, 0]
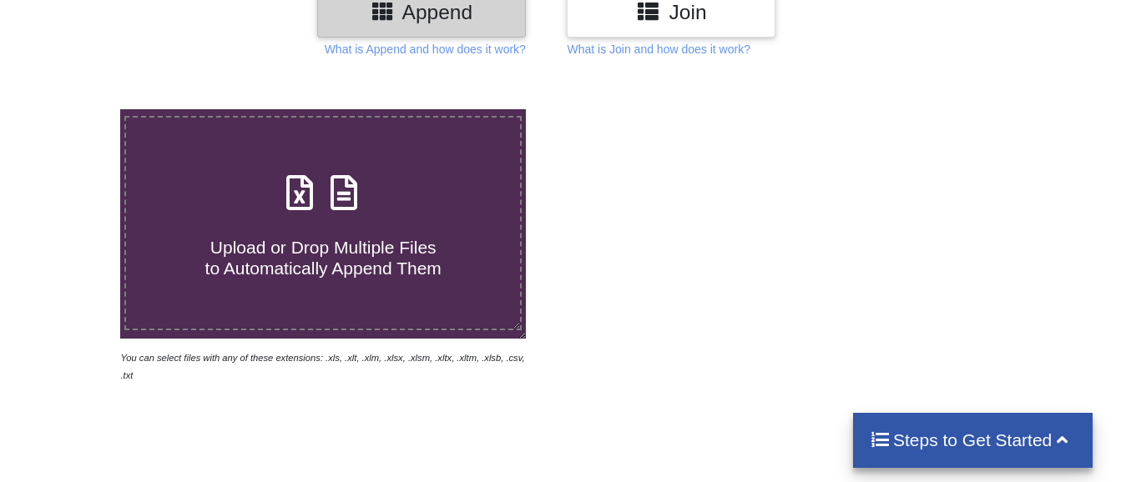
click at [274, 214] on div "Upload or Drop Multiple Files to Automatically Append Them" at bounding box center [323, 223] width 394 height 113
click at [75, 109] on input "Upload or Drop Multiple Files to Automatically Append Them" at bounding box center [75, 109] width 0 height 0
type input "C:\fakepath\12d.xlsx"
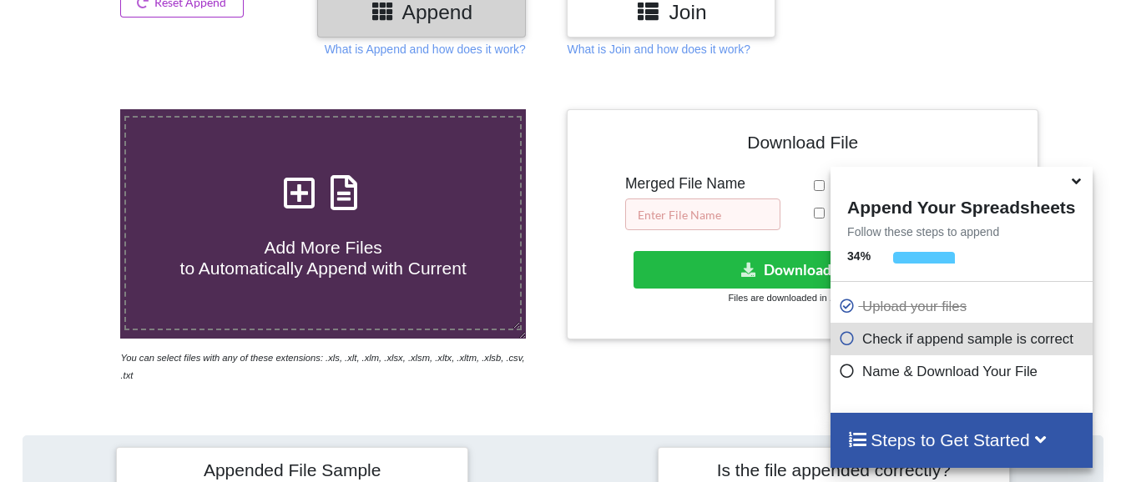
click at [696, 215] on input "text" at bounding box center [702, 215] width 155 height 32
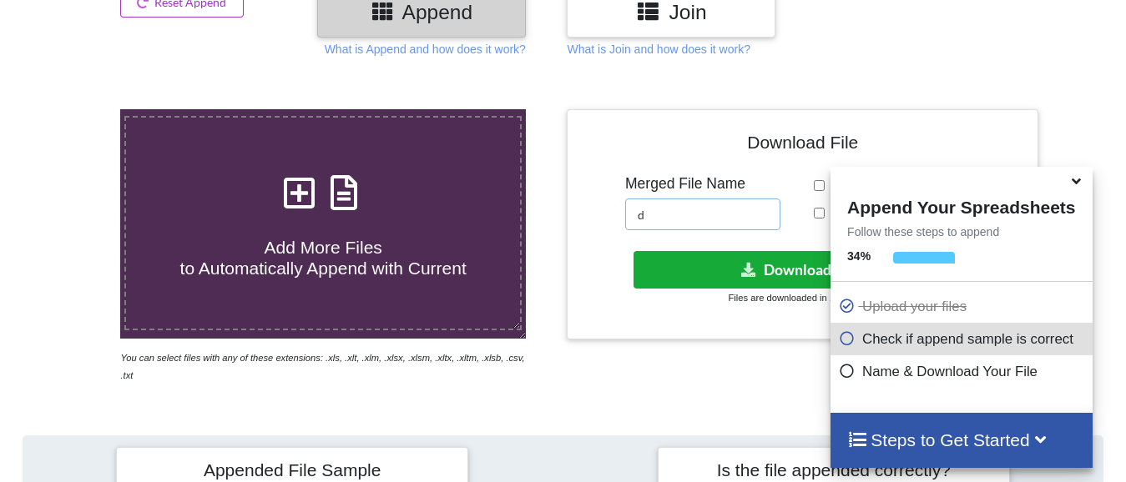
type input "d"
click at [738, 275] on button "Download File" at bounding box center [800, 270] width 335 height 38
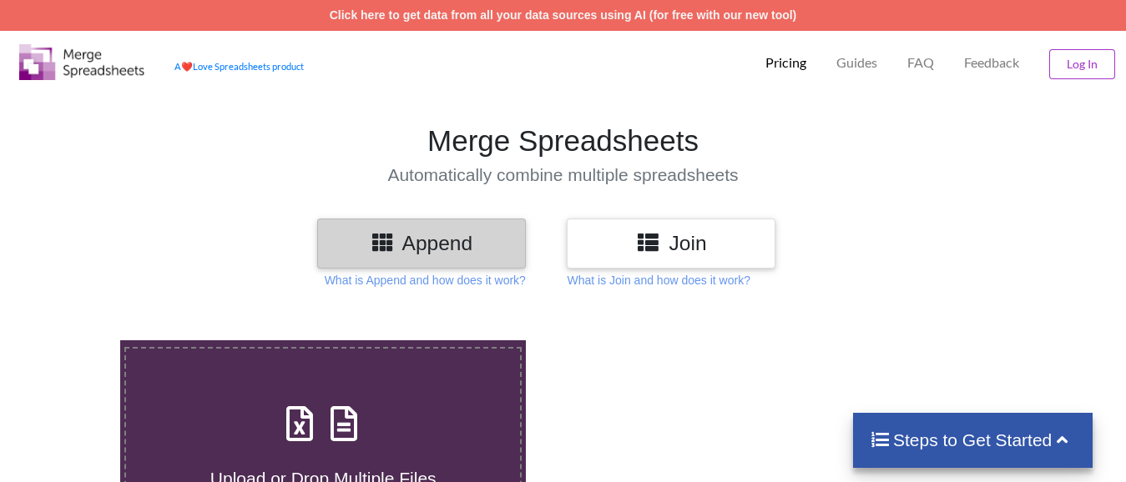
scroll to position [231, 0]
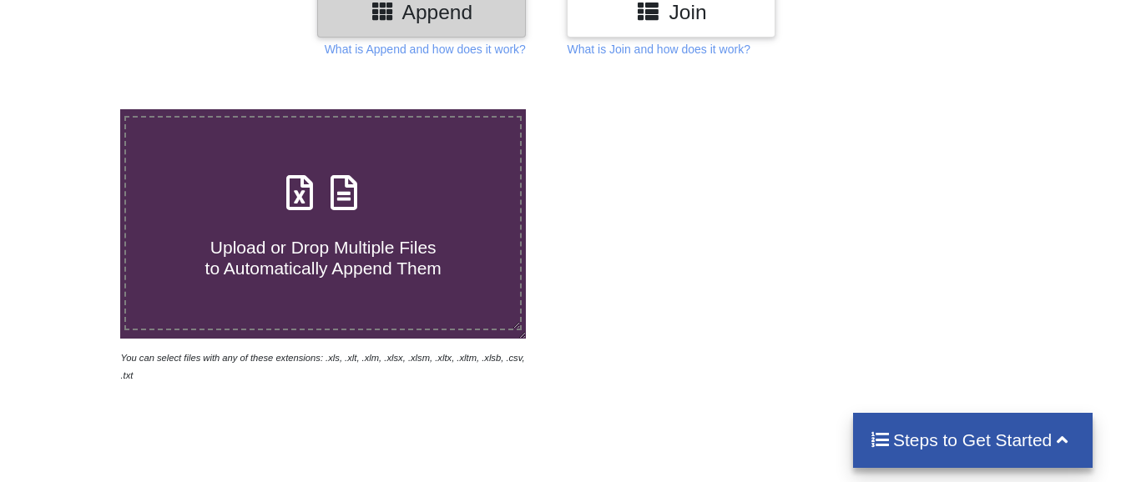
click at [260, 238] on span "Upload or Drop Multiple Files to Automatically Append Them" at bounding box center [323, 258] width 236 height 40
click at [75, 109] on input "Upload or Drop Multiple Files to Automatically Append Them" at bounding box center [75, 109] width 0 height 0
type input "C:\fakepath\12b_2.xlsx"
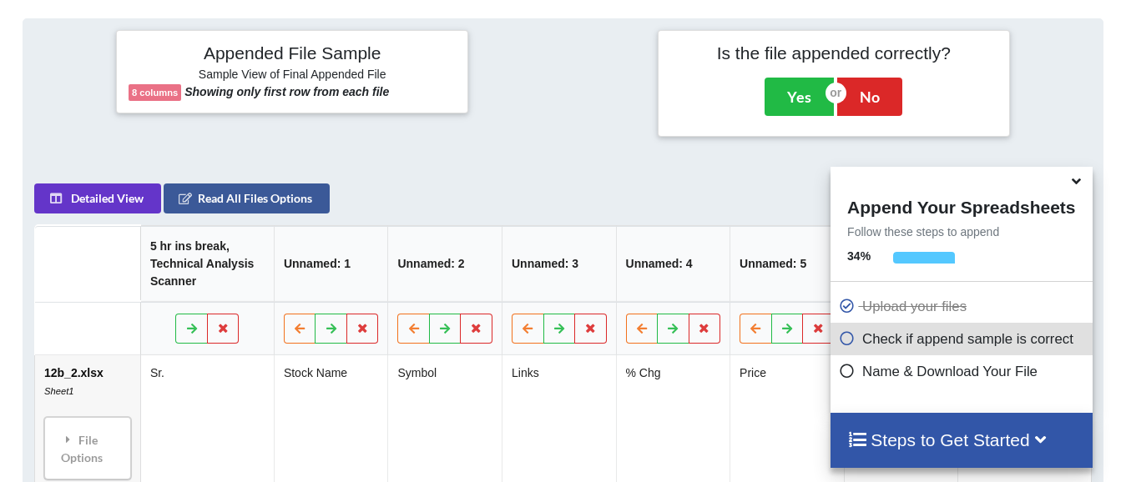
scroll to position [315, 0]
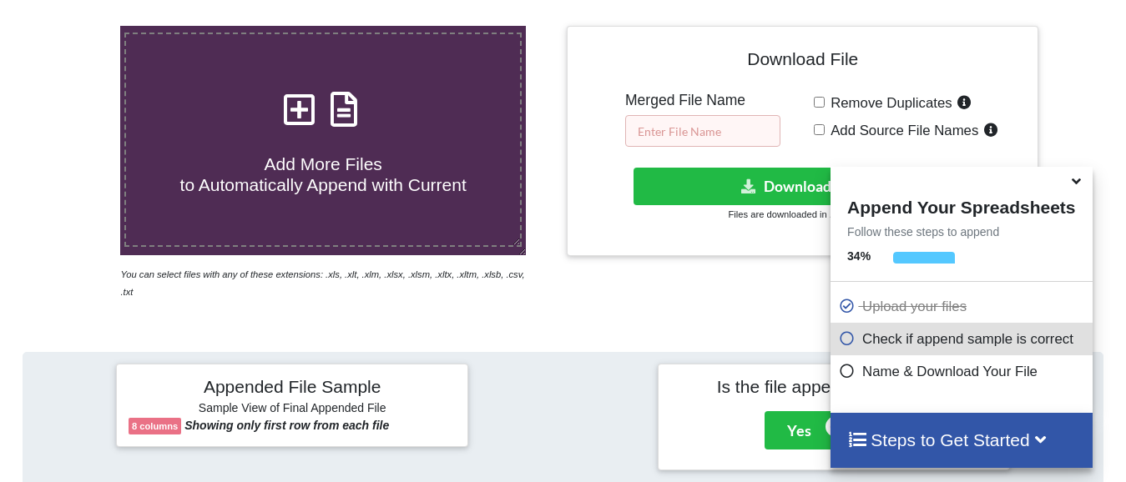
click at [688, 138] on input "text" at bounding box center [702, 131] width 155 height 32
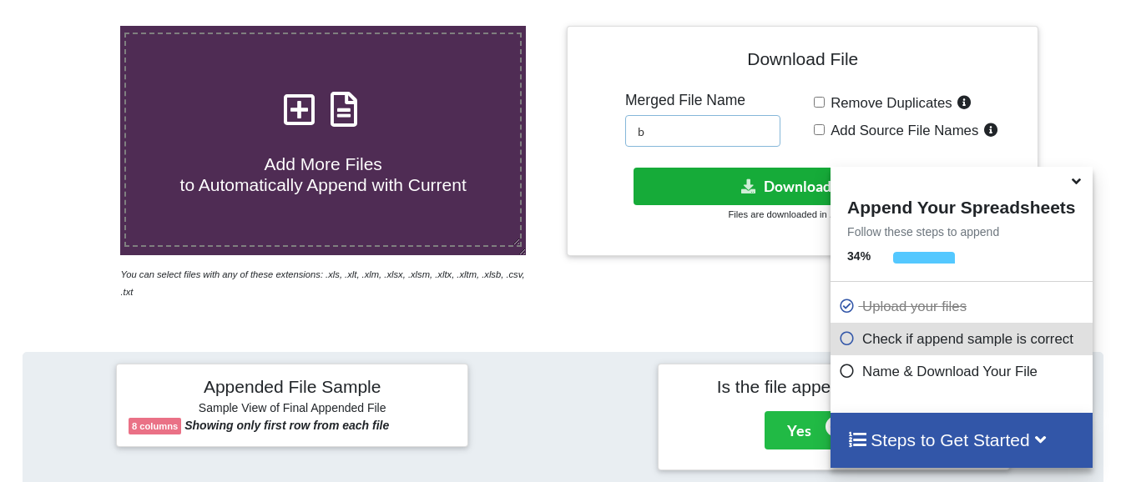
type input "b"
click at [726, 177] on button "Download File" at bounding box center [800, 187] width 335 height 38
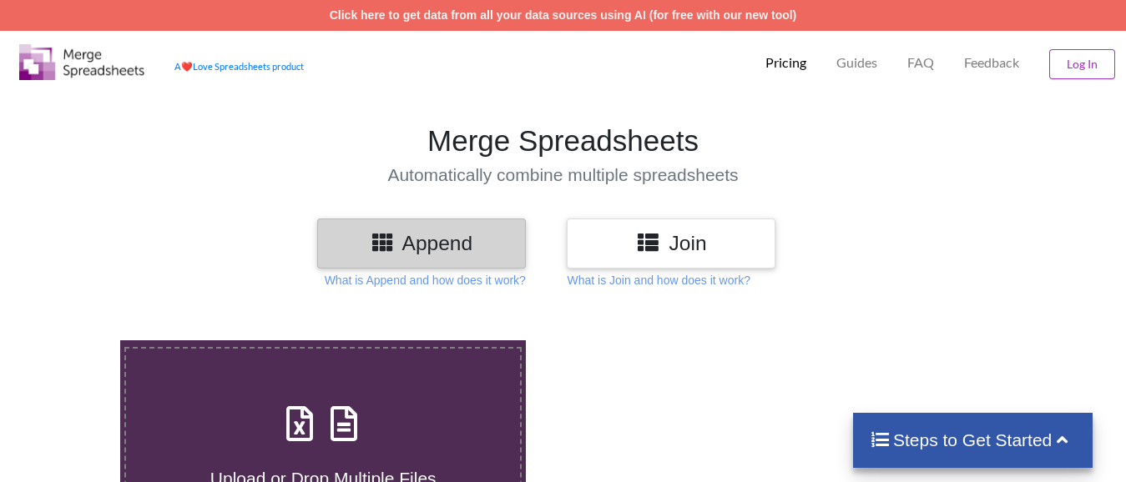
scroll to position [315, 0]
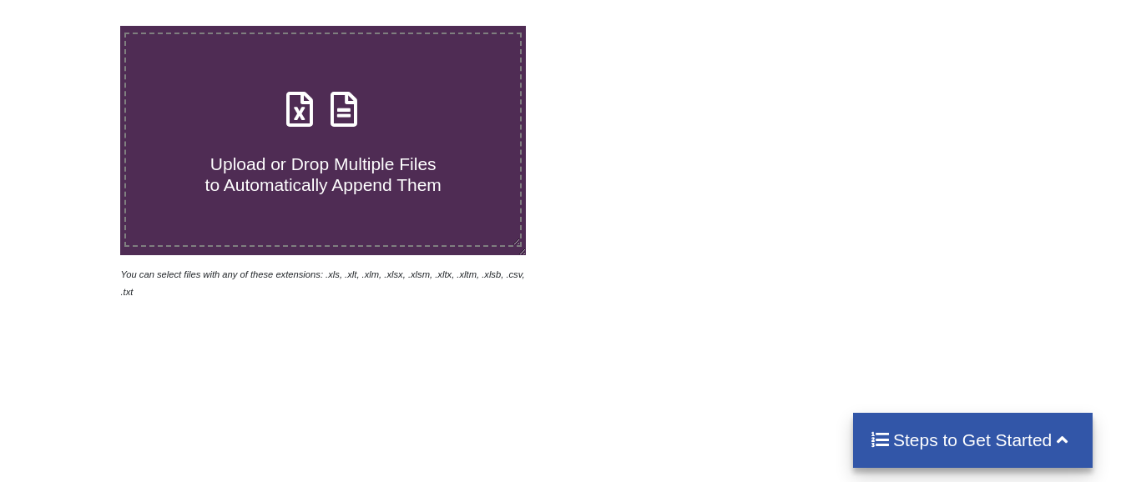
click at [265, 147] on h4 "Upload or Drop Multiple Files to Automatically Append Them" at bounding box center [323, 164] width 394 height 63
click at [75, 26] on input "Upload or Drop Multiple Files to Automatically Append Them" at bounding box center [75, 26] width 0 height 0
type input "C:\fakepath\12a_3.xlsx"
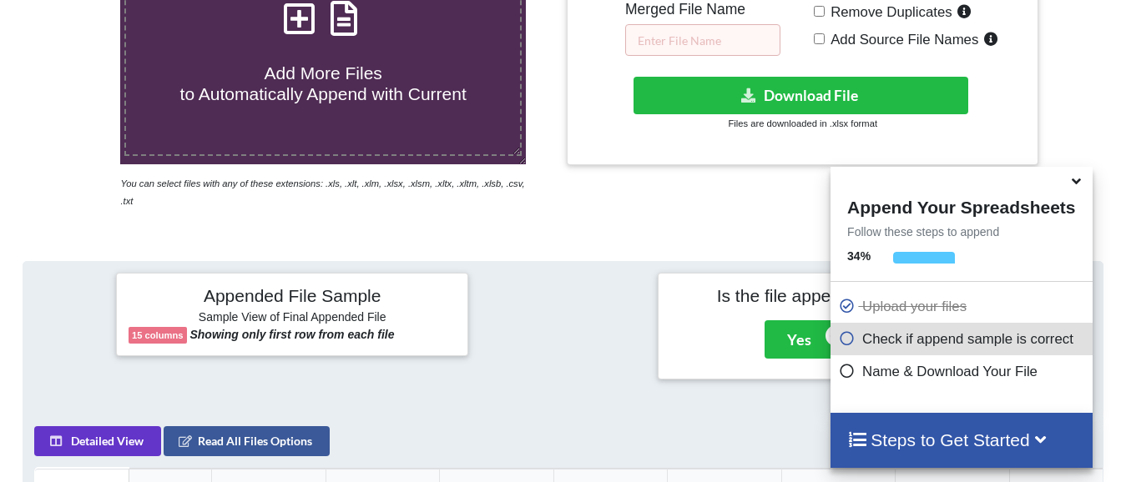
scroll to position [398, 0]
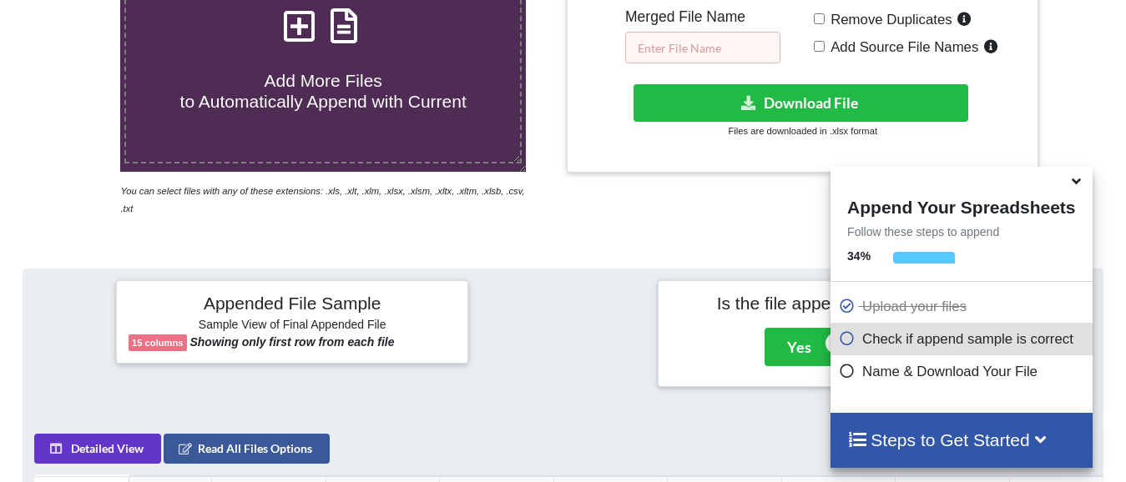
click at [683, 39] on input "text" at bounding box center [702, 48] width 155 height 32
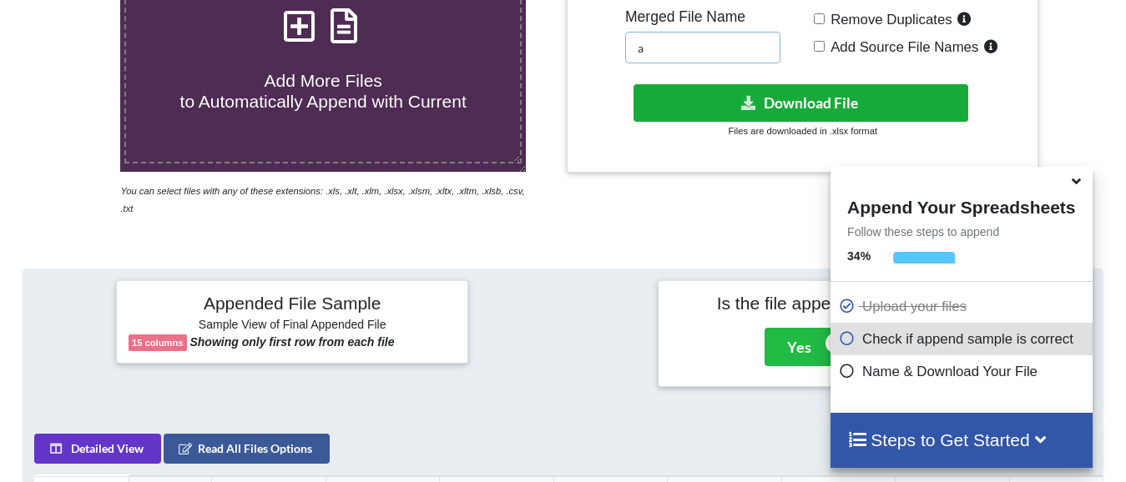
type input "a"
click at [811, 106] on button "Download File" at bounding box center [800, 103] width 335 height 38
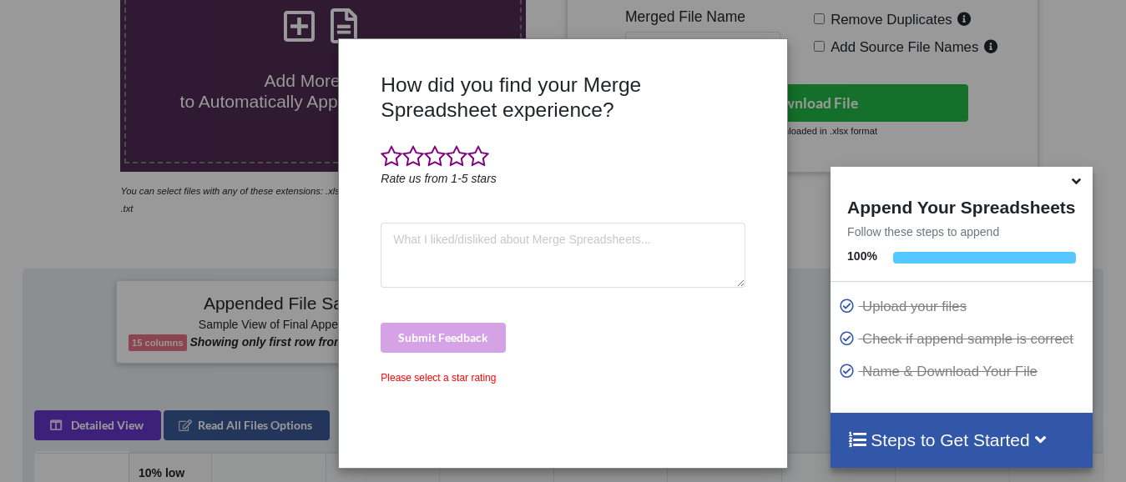
click at [20, 93] on div "How did you find your Merge Spreadsheet experience? Rate us from 1-5 stars Subm…" at bounding box center [563, 241] width 1126 height 482
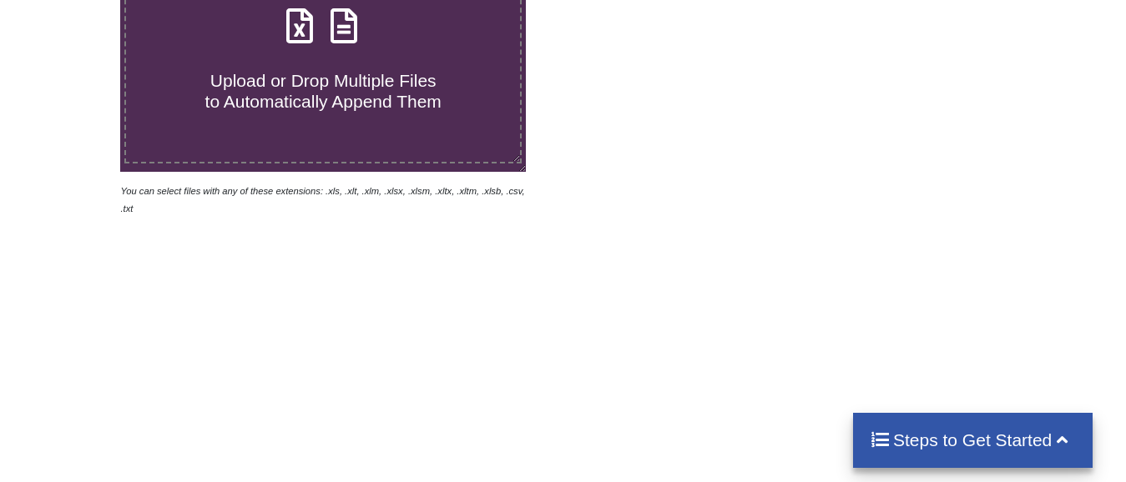
drag, startPoint x: 0, startPoint y: 0, endPoint x: 305, endPoint y: 108, distance: 324.1
click at [305, 108] on span "Upload or Drop Multiple Files to Automatically Append Them" at bounding box center [323, 91] width 236 height 40
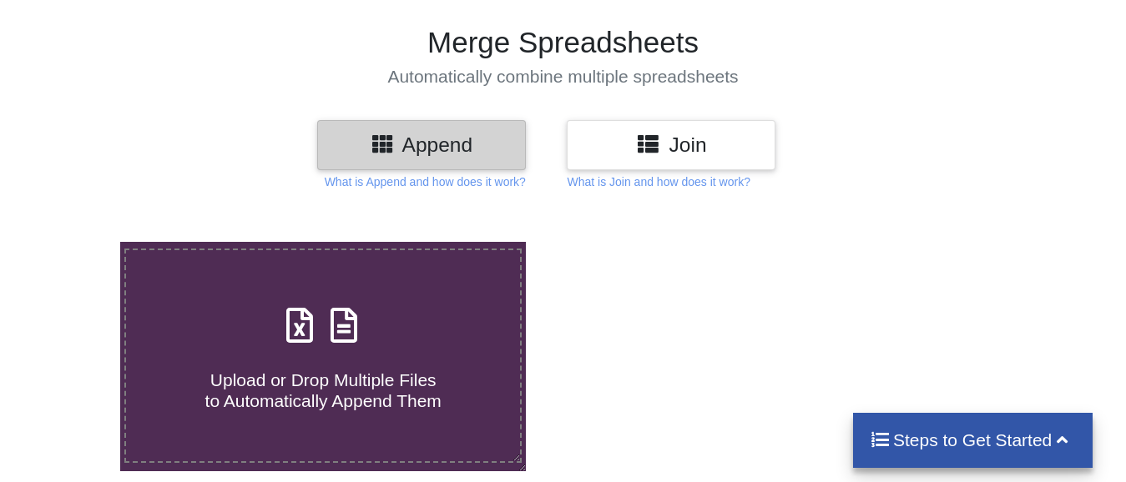
type input "C:\fakepath\12brk.xlsx"
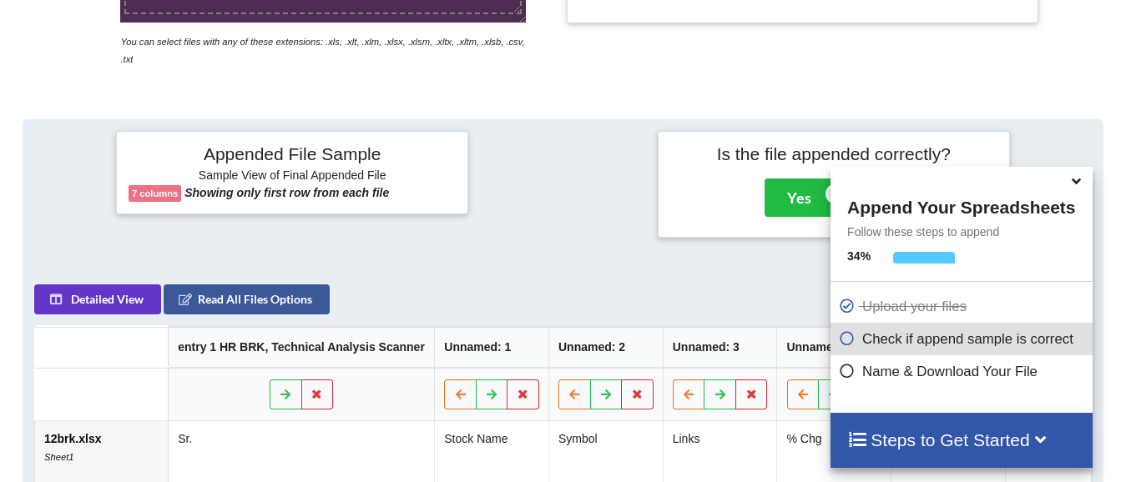
scroll to position [315, 0]
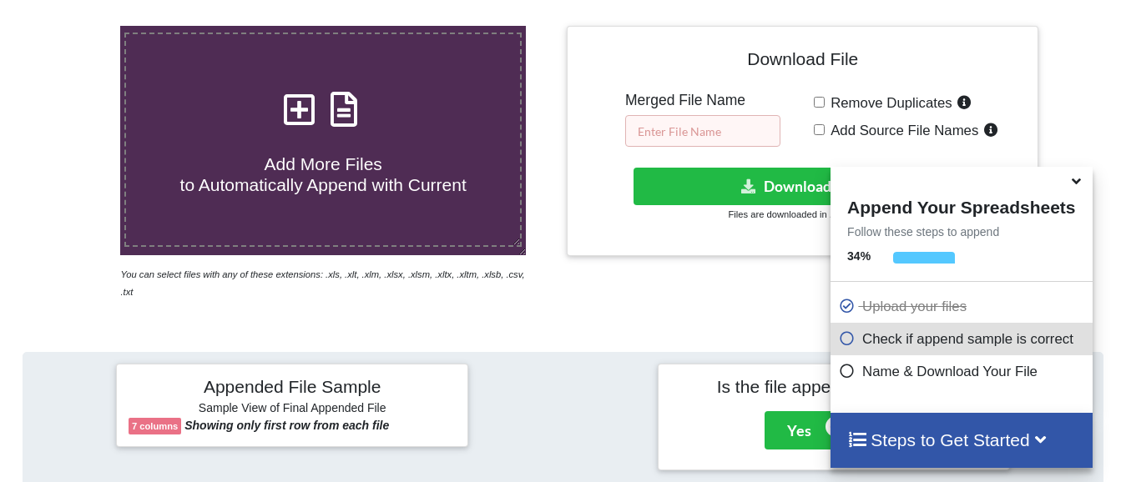
click at [665, 134] on input "text" at bounding box center [702, 131] width 155 height 32
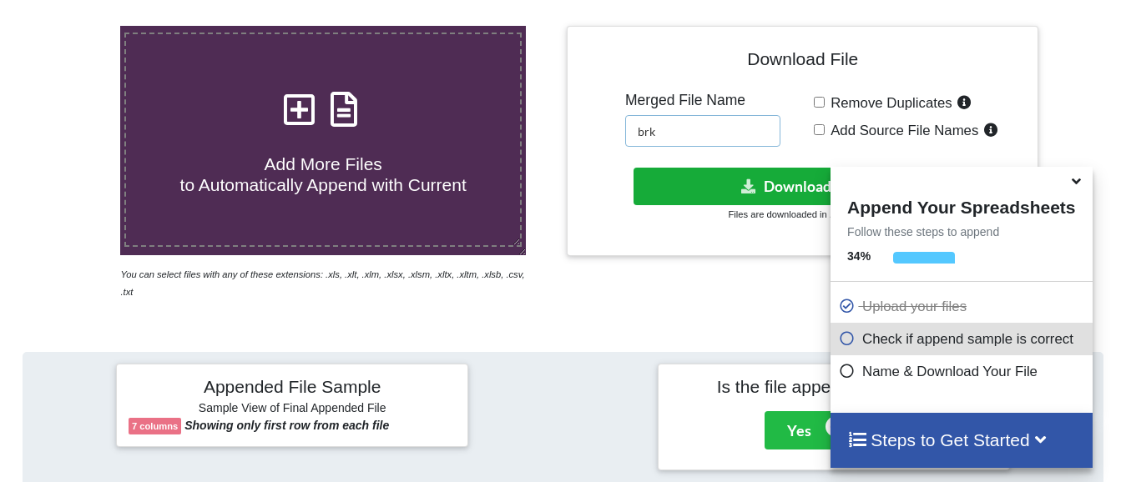
type input "brk"
click at [794, 198] on button "Download File" at bounding box center [800, 187] width 335 height 38
